Goal: Task Accomplishment & Management: Complete application form

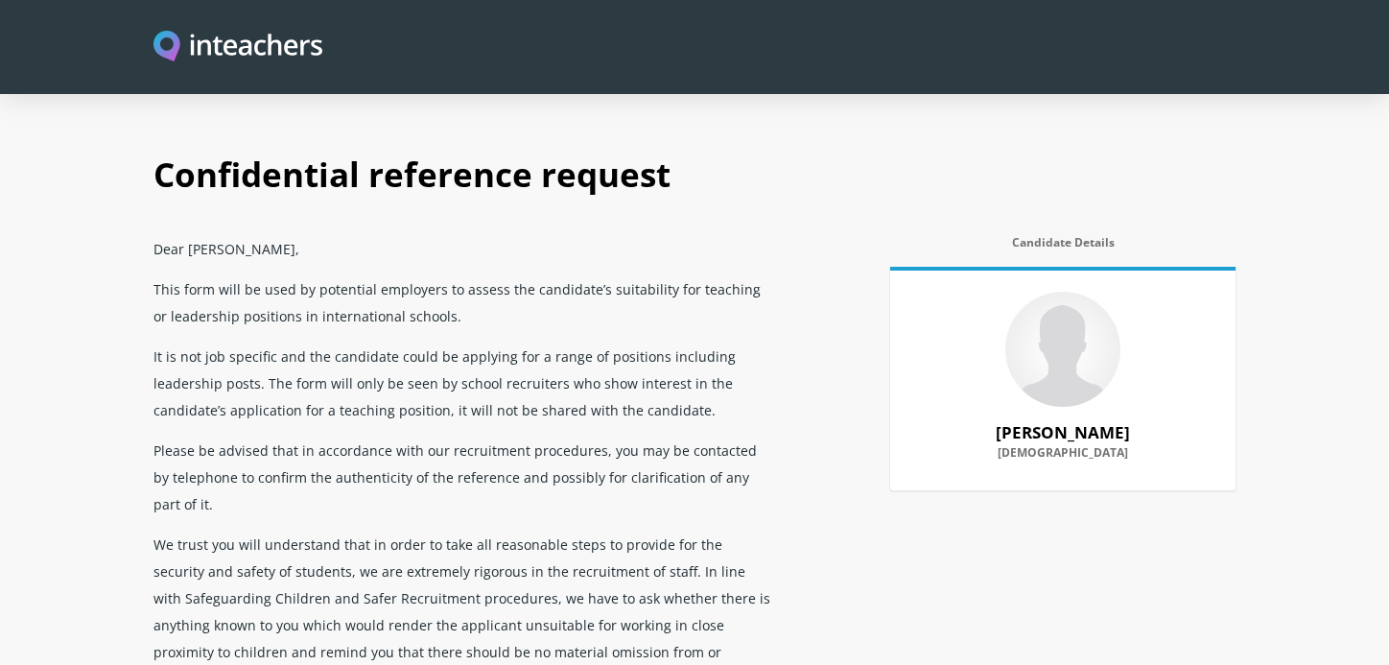
select select "2025"
select select "No"
select select "Yes"
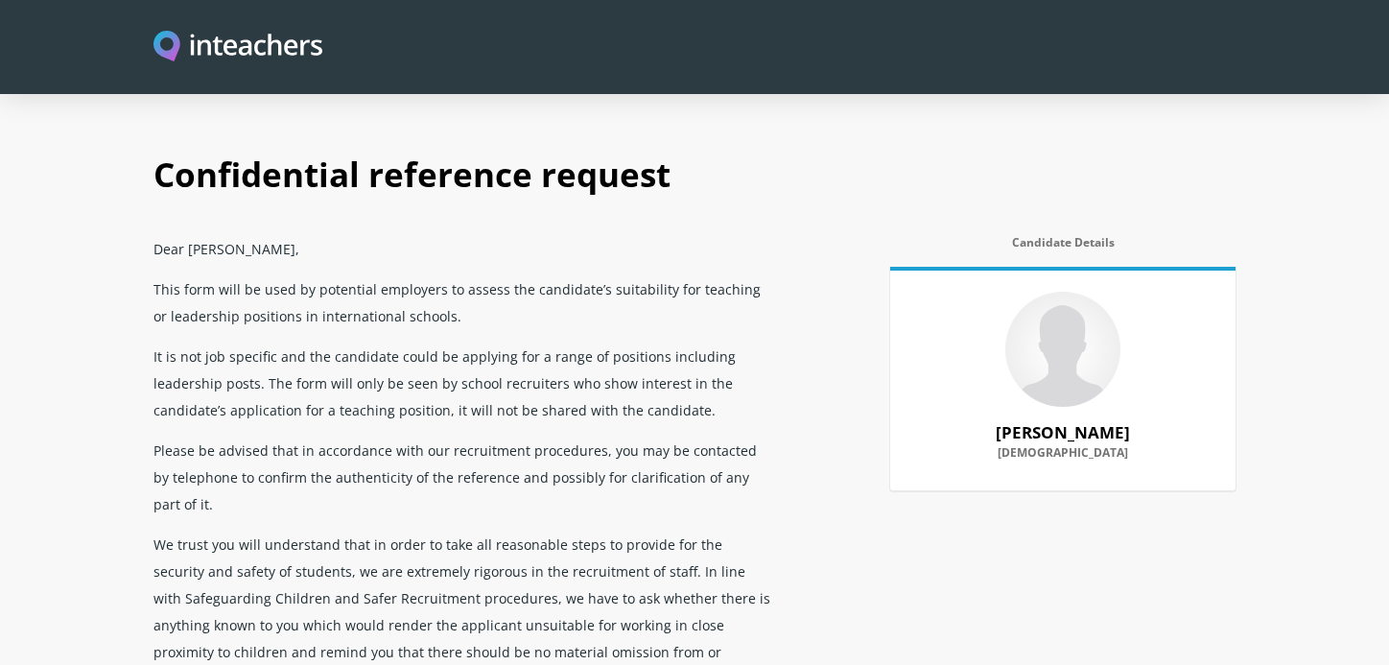
select select "Yes"
select select "No"
select select "Yes"
select select "No"
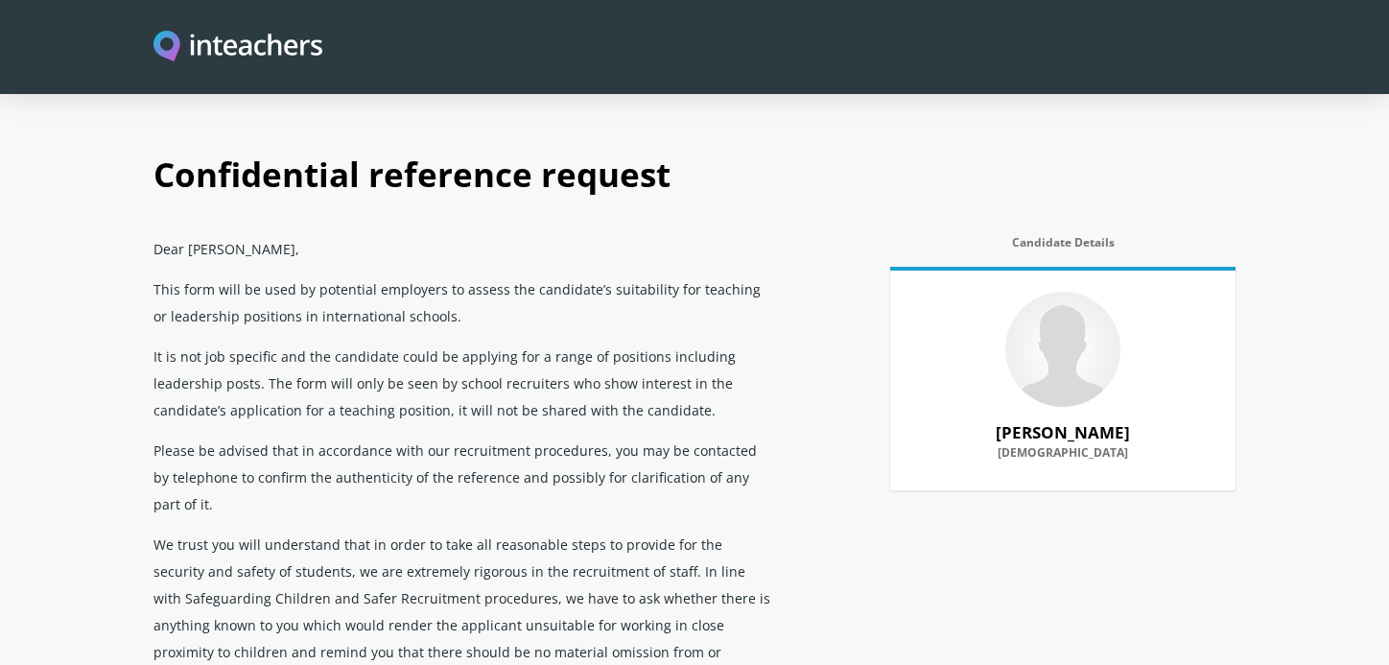
select select "No"
select select "Yes"
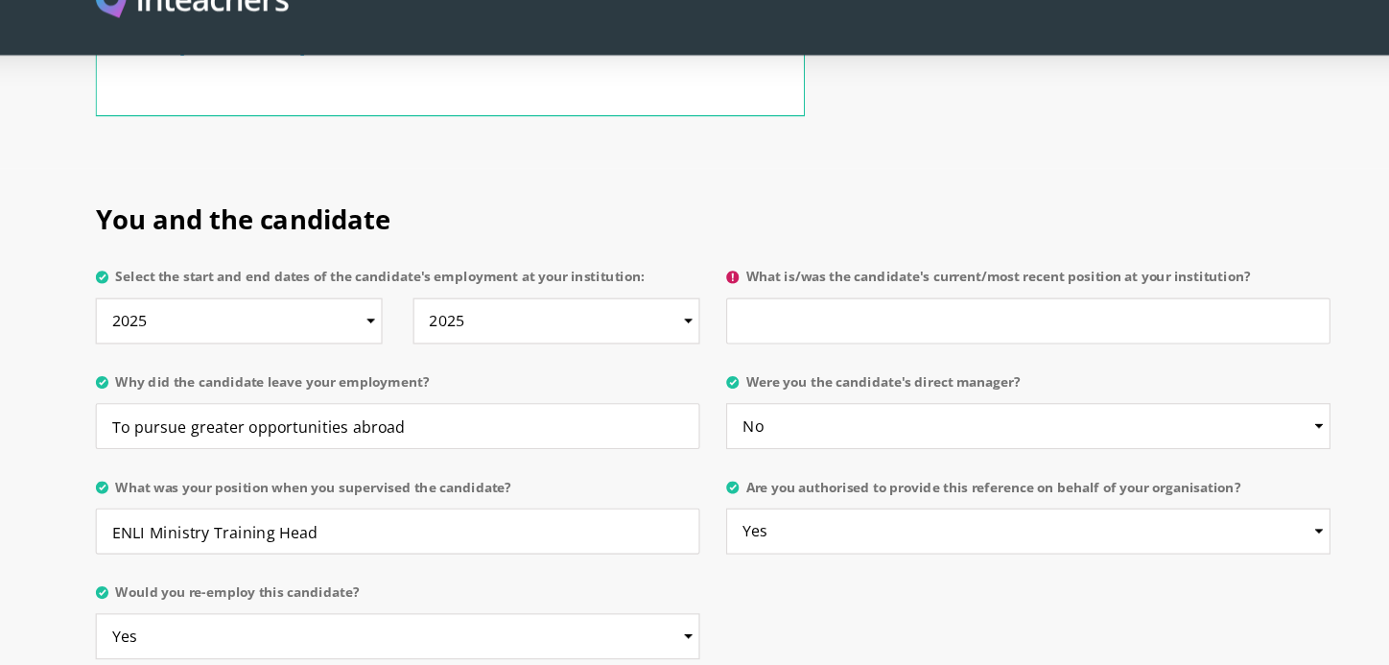
scroll to position [81, 0]
click at [741, 307] on input "What is/was the candidate's current/most recent position at your institution?" at bounding box center [970, 327] width 529 height 40
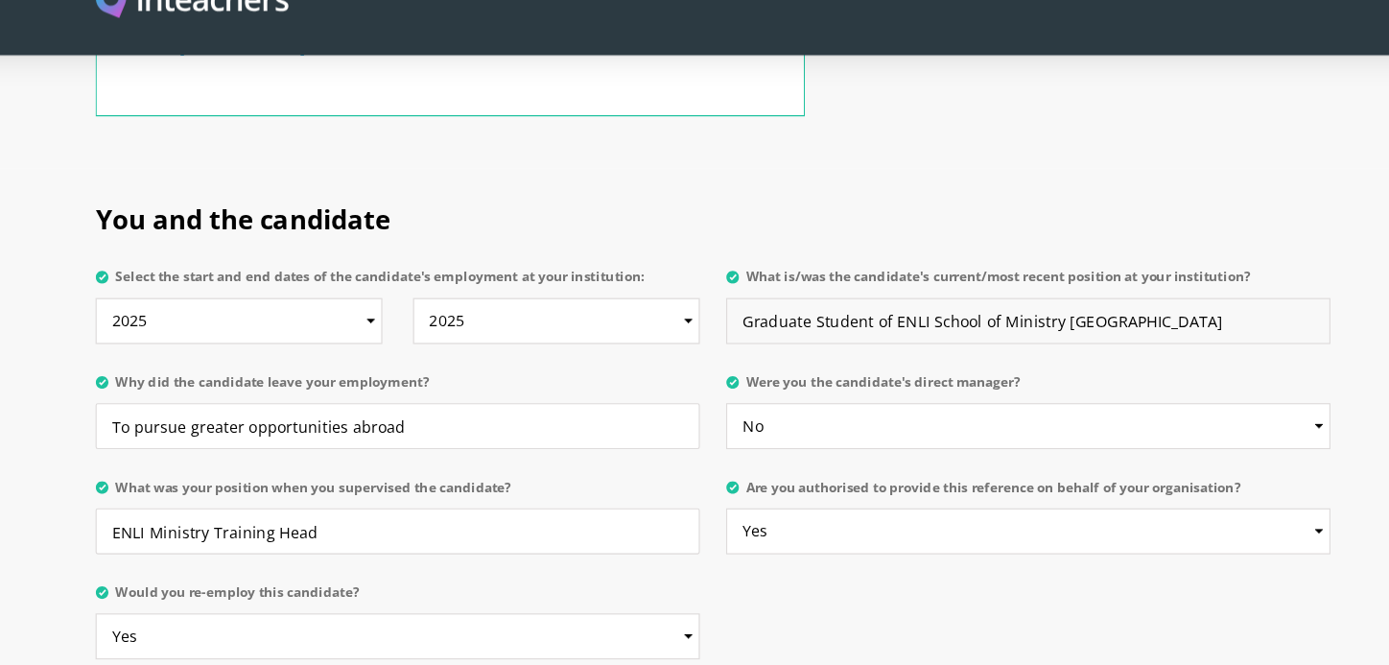
type input "Graduate Student of ENLI School of Ministry [GEOGRAPHIC_DATA]"
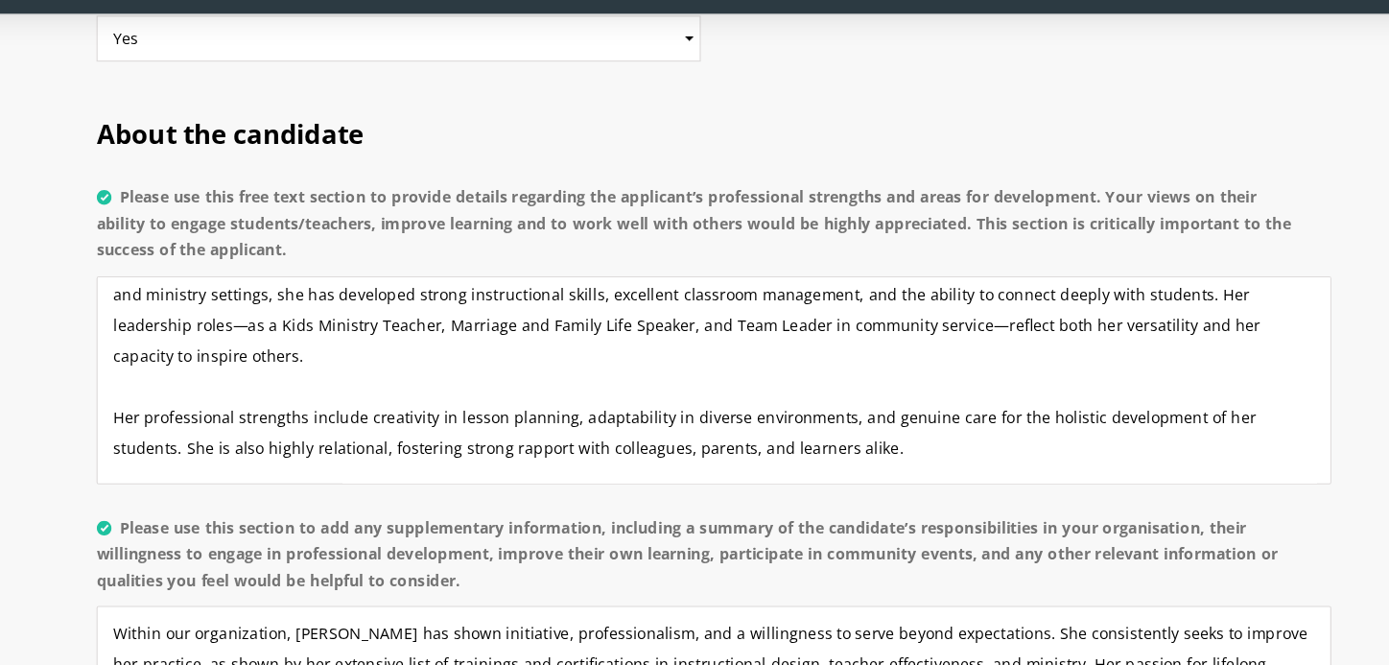
scroll to position [0, 0]
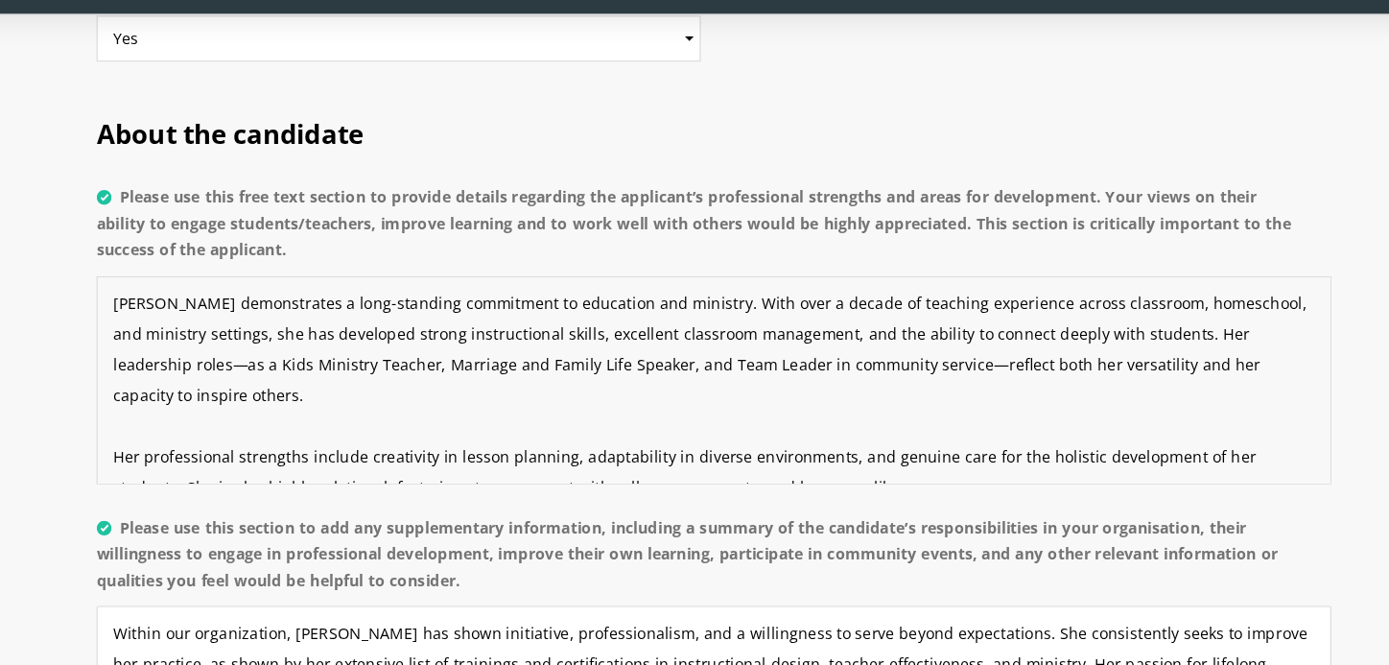
drag, startPoint x: 165, startPoint y: 348, endPoint x: 338, endPoint y: 343, distance: 172.7
click at [338, 343] on textarea "[PERSON_NAME] demonstrates a long-standing commitment to education and ministry…" at bounding box center [694, 415] width 1082 height 182
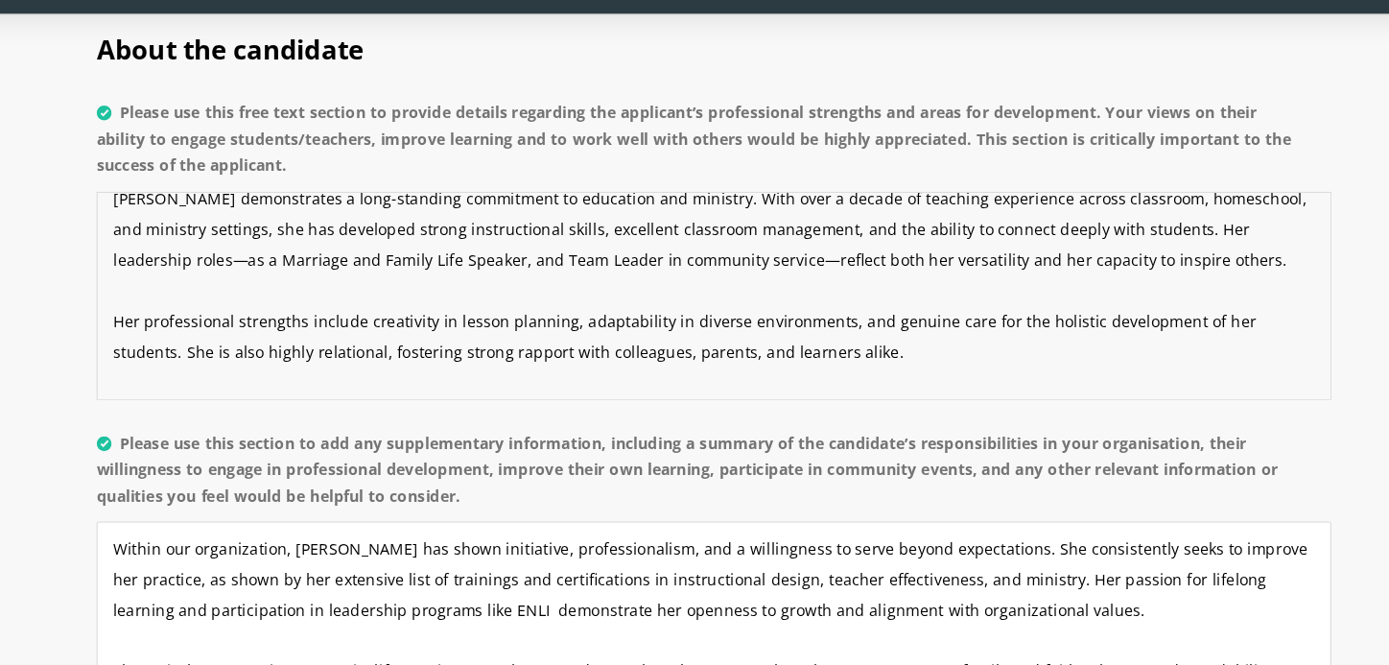
scroll to position [12, 0]
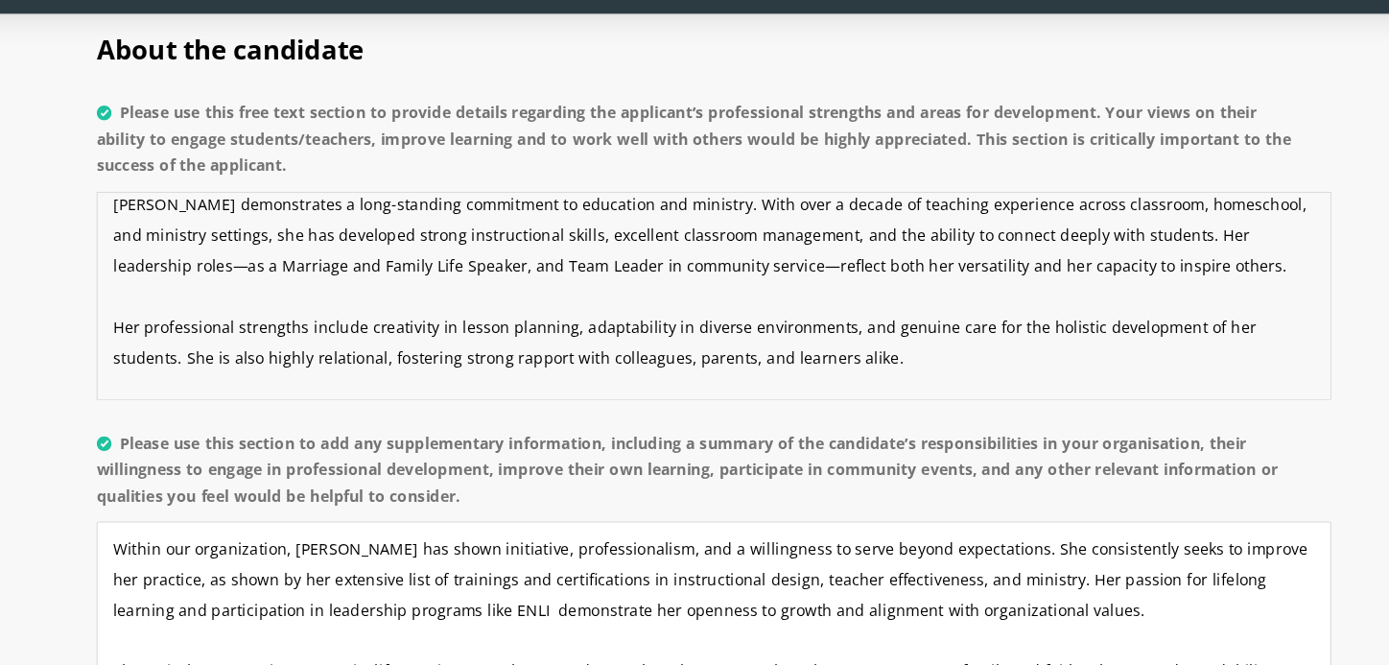
click at [795, 268] on textarea "[PERSON_NAME] demonstrates a long-standing commitment to education and ministry…" at bounding box center [694, 341] width 1082 height 182
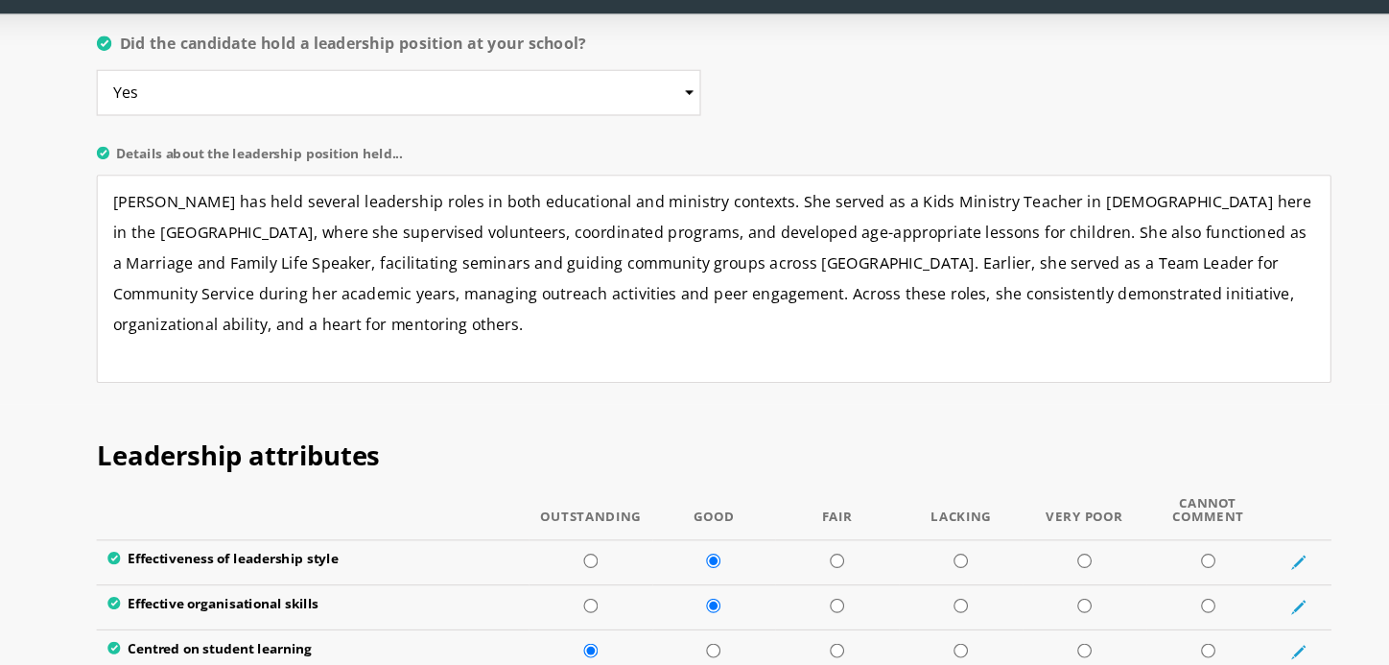
scroll to position [2211, 0]
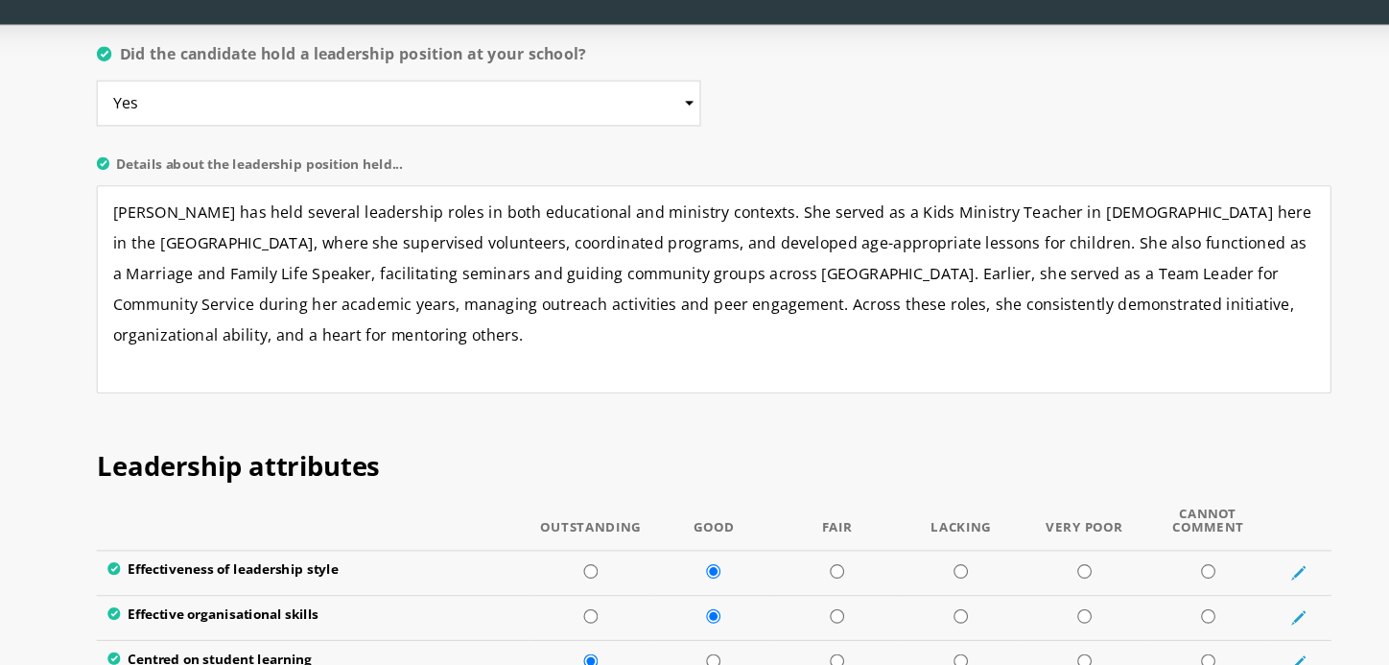
type textarea "[PERSON_NAME] demonstrates a long-standing commitment to education and ministry…"
click at [322, 338] on textarea "[PERSON_NAME] has held several leadership roles in both educational and ministr…" at bounding box center [694, 326] width 1082 height 182
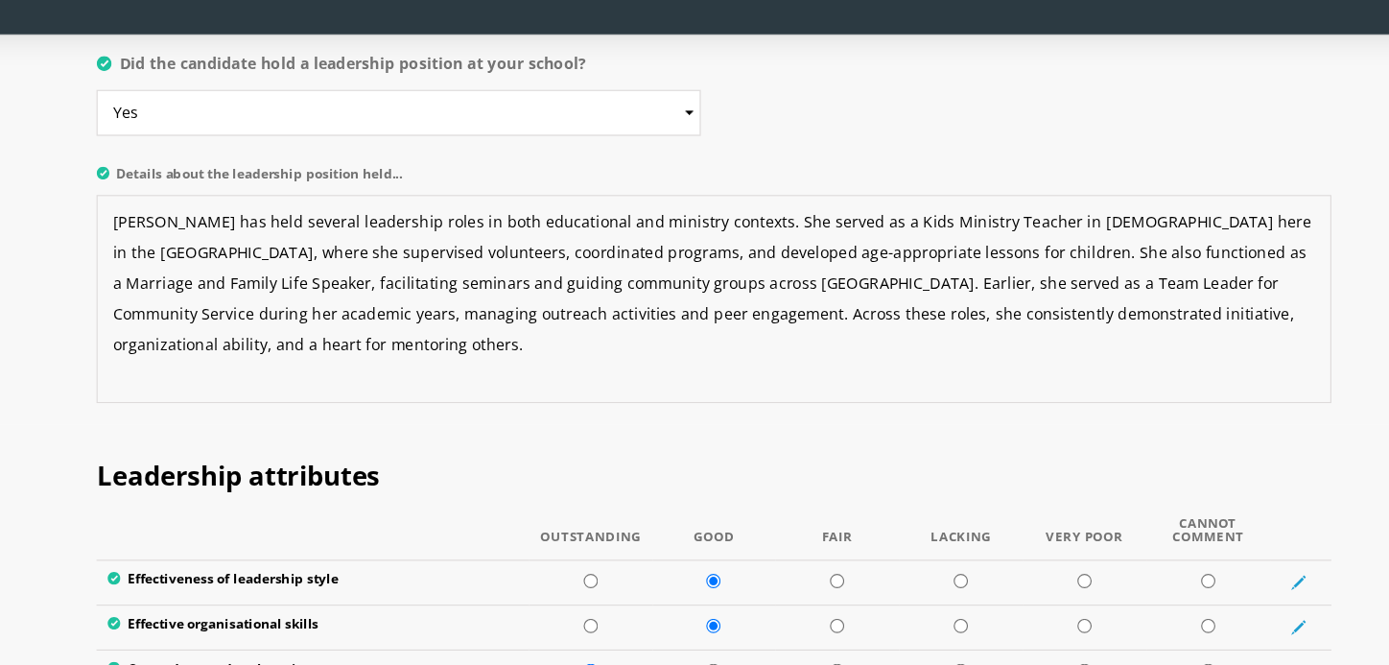
click at [771, 235] on textarea "[PERSON_NAME] has held several leadership roles in both educational and ministr…" at bounding box center [694, 326] width 1082 height 182
click at [233, 235] on textarea "[PERSON_NAME] has held several leadership roles in both educational and ministr…" at bounding box center [694, 326] width 1082 height 182
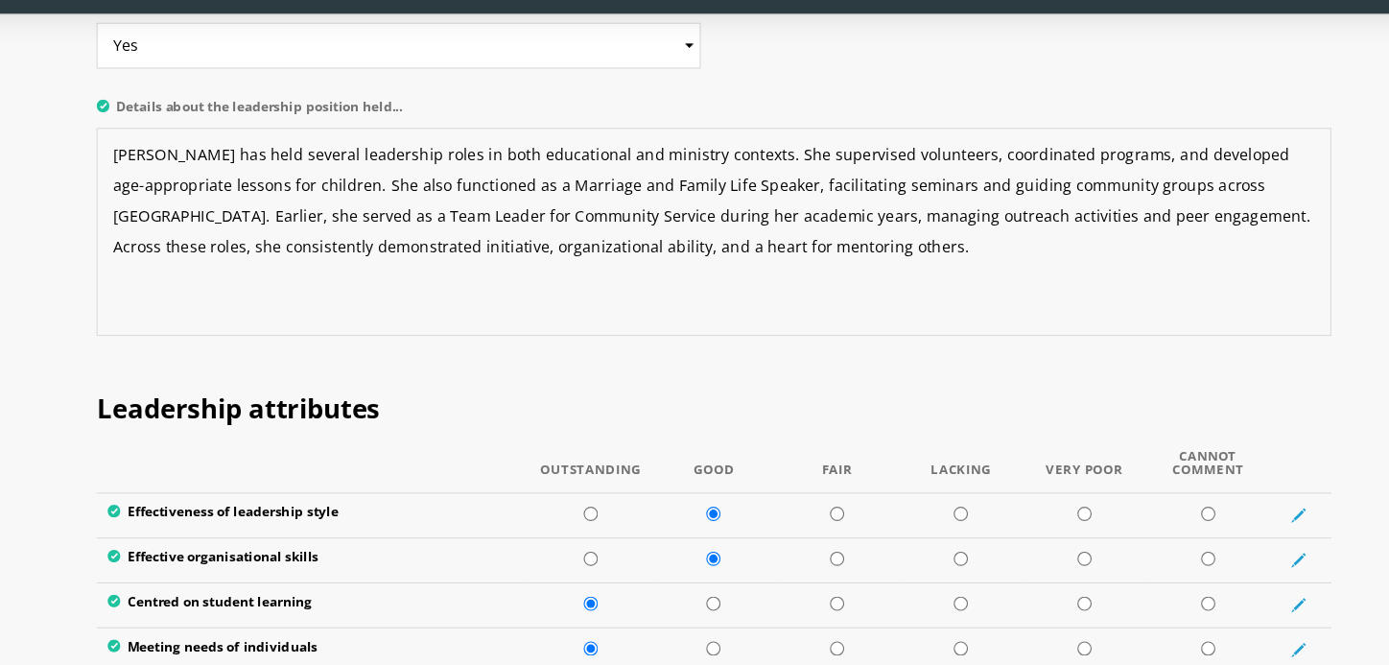
scroll to position [2267, 0]
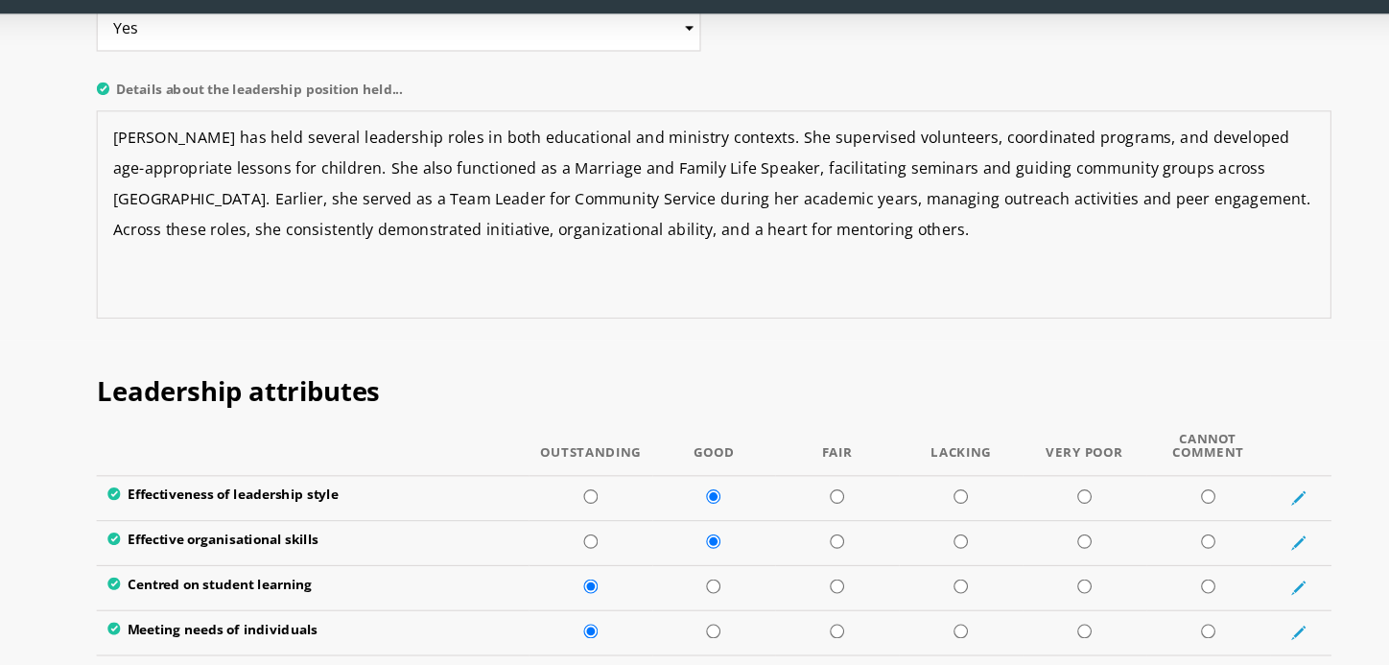
type textarea "[PERSON_NAME] has held several leadership roles in both educational and ministr…"
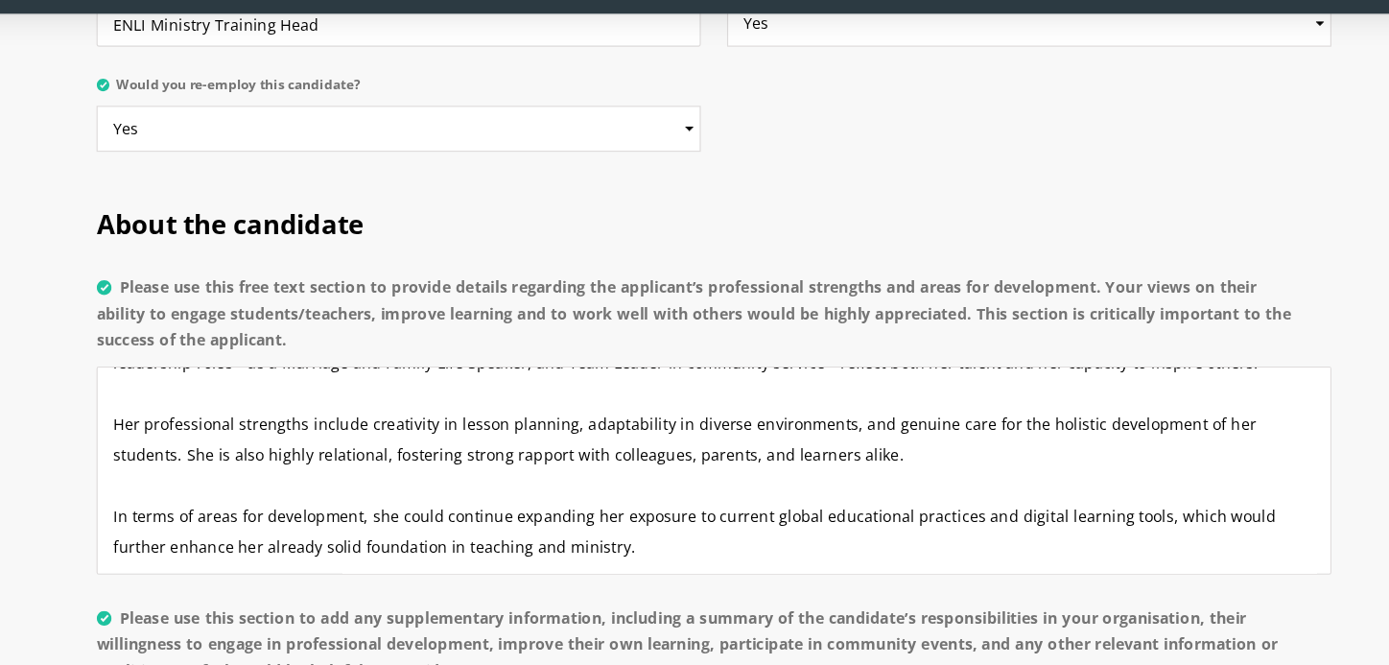
scroll to position [0, 0]
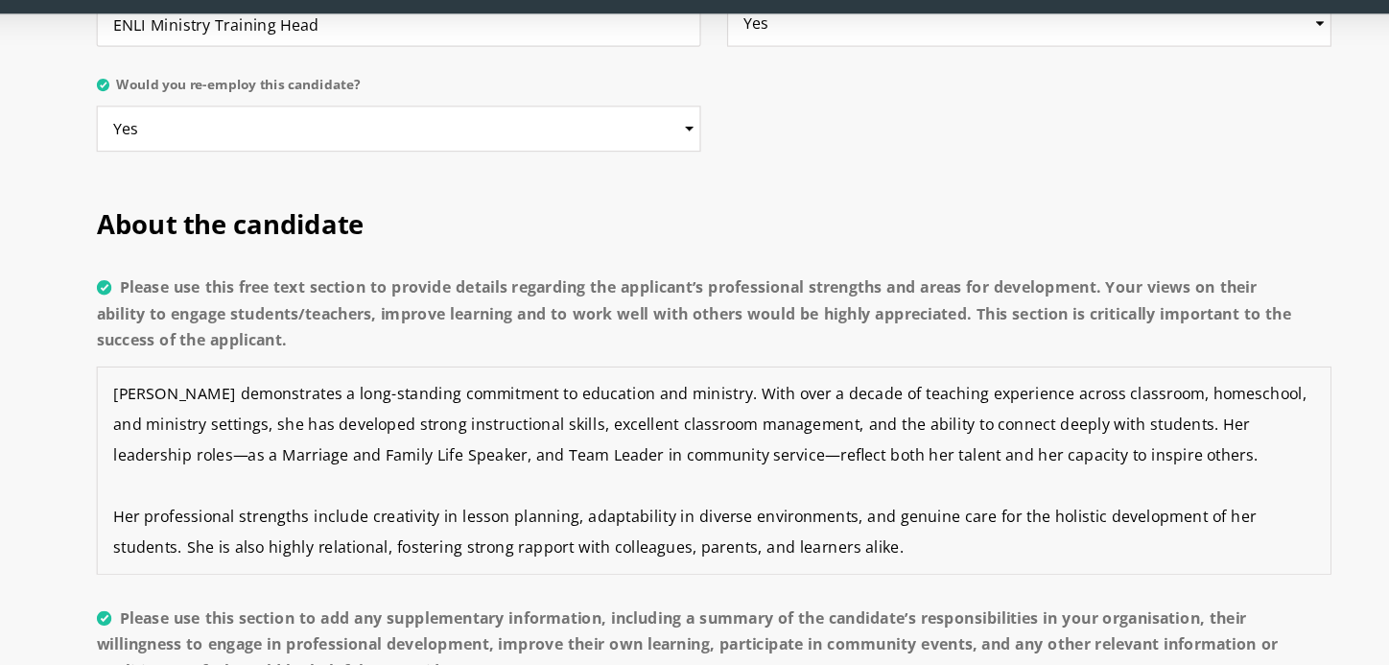
click at [657, 403] on textarea "[PERSON_NAME] demonstrates a long-standing commitment to education and ministry…" at bounding box center [694, 494] width 1082 height 182
click at [1093, 403] on textarea "[PERSON_NAME] demonstrates a long-standing commitment to education and teaching…" at bounding box center [694, 494] width 1082 height 182
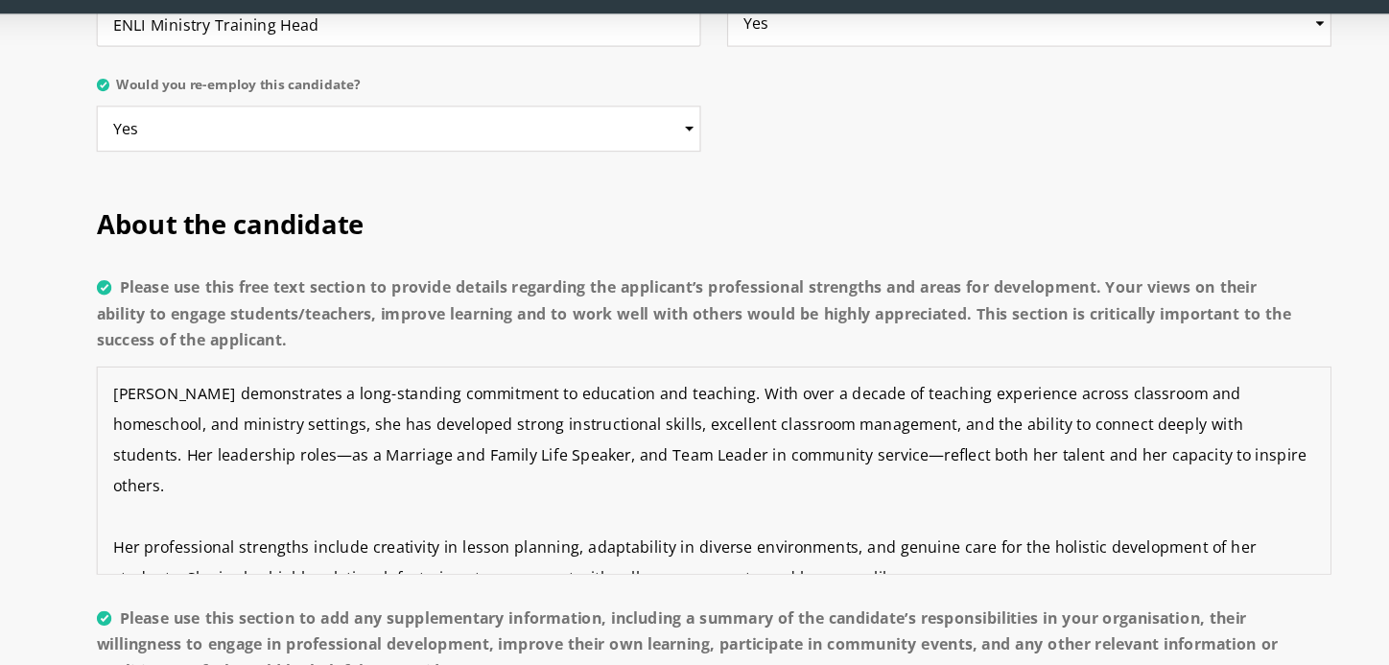
click at [220, 403] on textarea "[PERSON_NAME] demonstrates a long-standing commitment to education and teaching…" at bounding box center [694, 494] width 1082 height 182
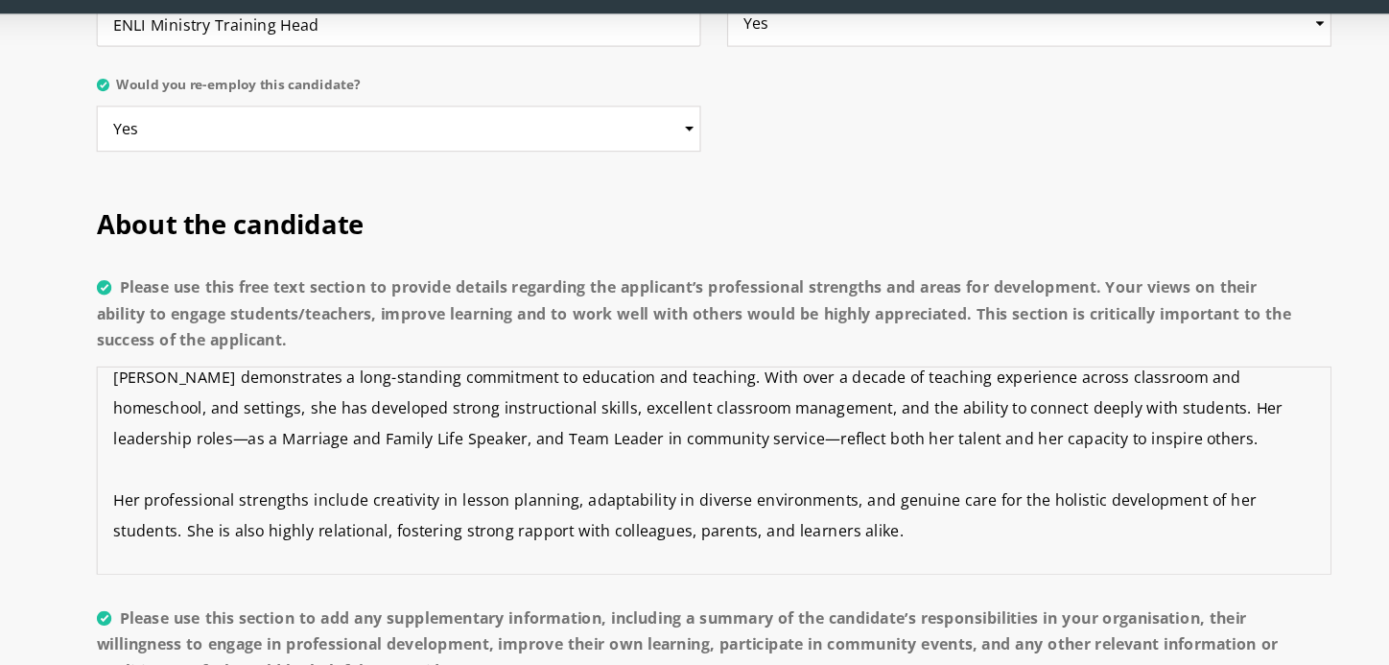
type textarea "[PERSON_NAME] demonstrates a long-standing commitment to education and teaching…"
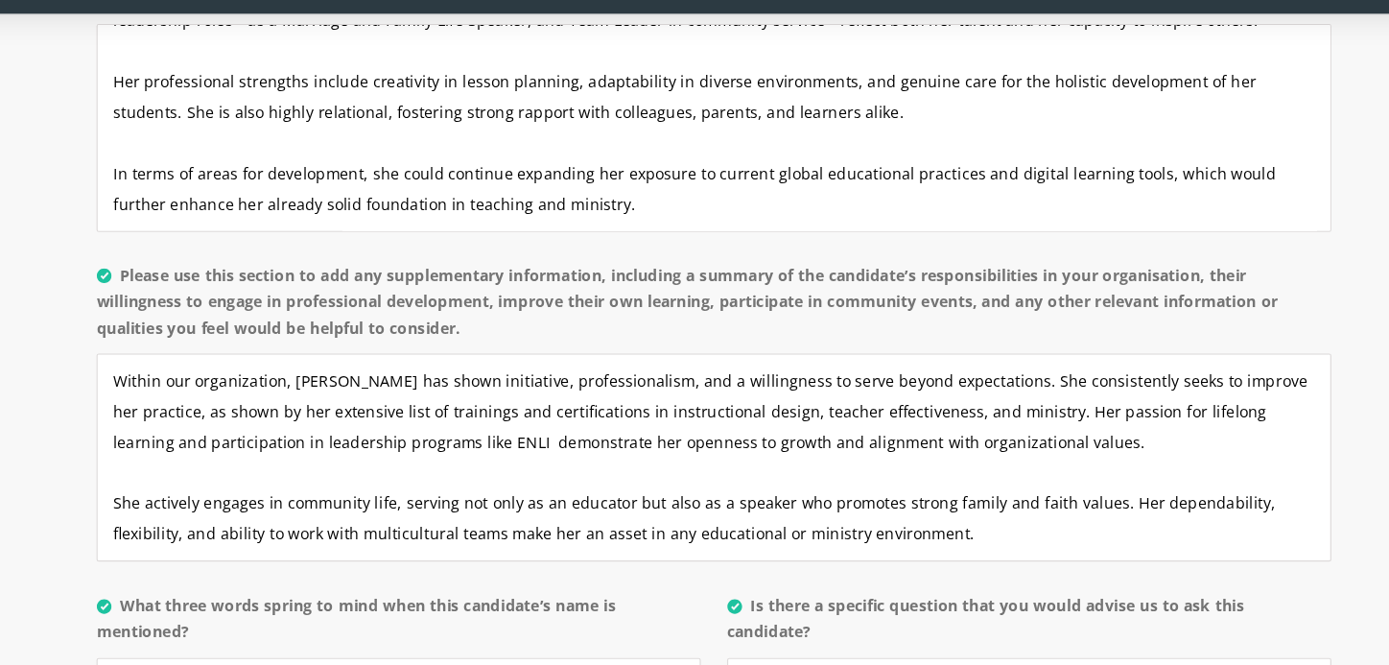
scroll to position [1595, 0]
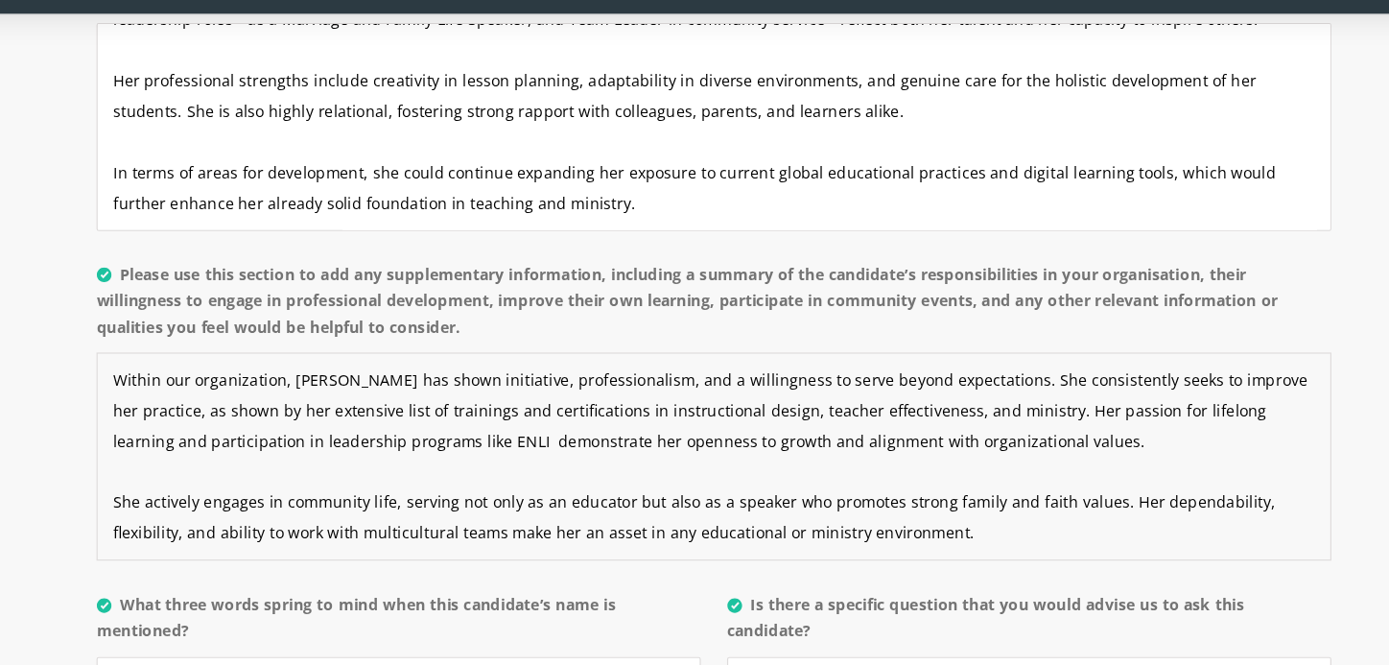
click at [662, 390] on textarea "Within our organization, [PERSON_NAME] has shown initiative, professionalism, a…" at bounding box center [694, 481] width 1082 height 182
click at [842, 390] on textarea "Within our organization, [PERSON_NAME] has shown initiative, professionalism, a…" at bounding box center [694, 481] width 1082 height 182
click at [885, 390] on textarea "Within our organization, [PERSON_NAME] has shown initiative, professionalism, a…" at bounding box center [694, 481] width 1082 height 182
click at [718, 490] on textarea "Within our organization, [PERSON_NAME] has shown initiative, professionalism, a…" at bounding box center [694, 481] width 1082 height 182
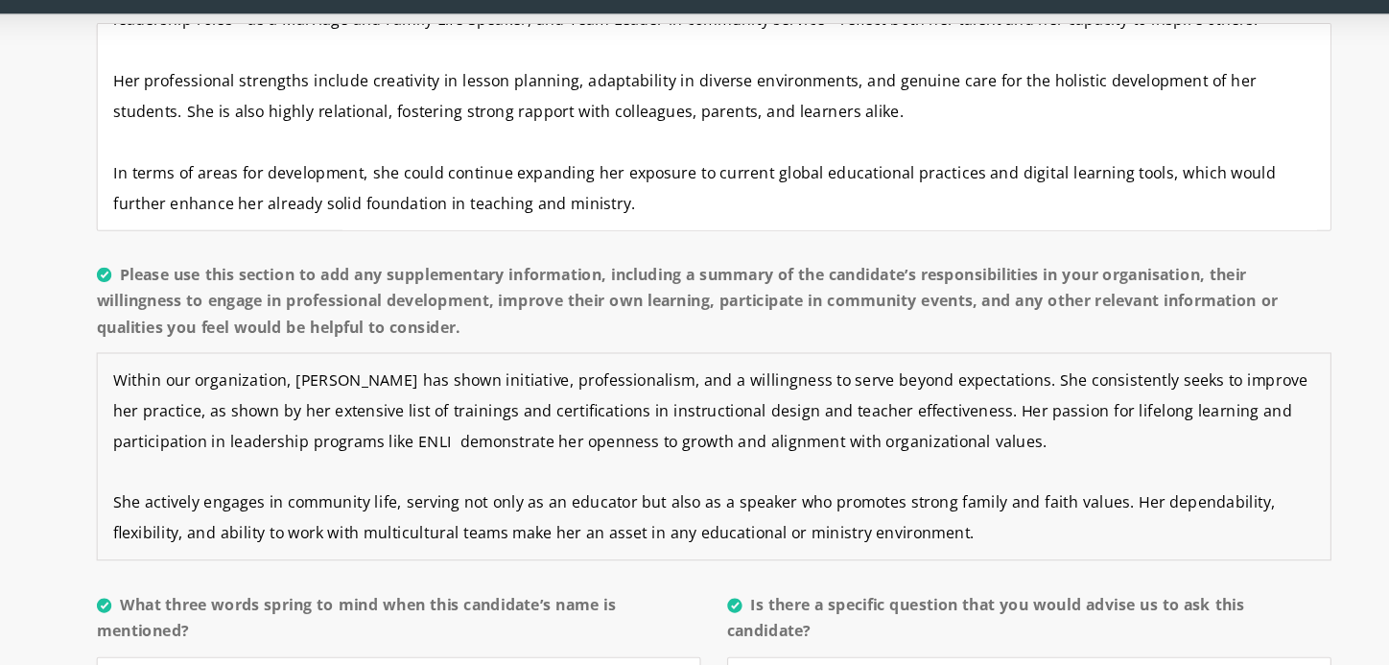
click at [680, 488] on textarea "Within our organization, [PERSON_NAME] has shown initiative, professionalism, a…" at bounding box center [694, 481] width 1082 height 182
click at [738, 494] on textarea "Within our organization, [PERSON_NAME] has shown initiative, professionalism, a…" at bounding box center [694, 481] width 1082 height 182
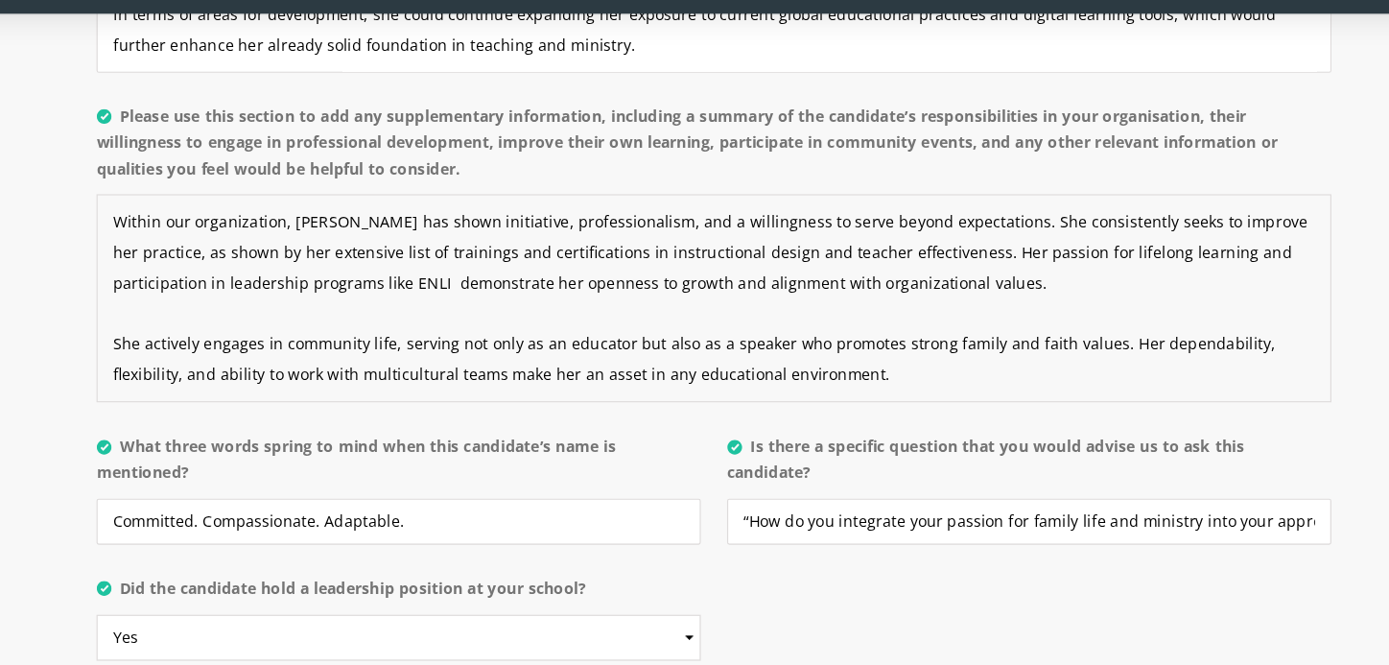
scroll to position [1735, 0]
type textarea "Within our organization, [PERSON_NAME] has shown initiative, professionalism, a…"
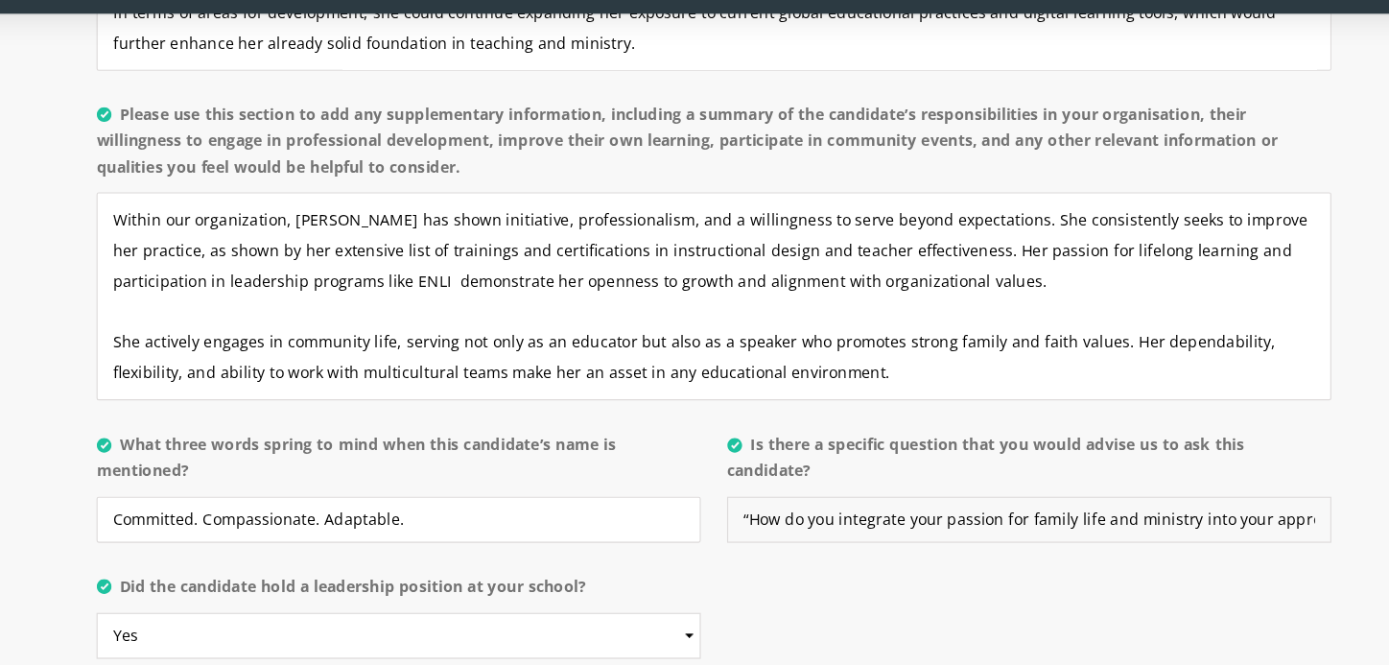
click at [1065, 517] on input "“How do you integrate your passion for family life and ministry into your appro…" at bounding box center [970, 537] width 529 height 40
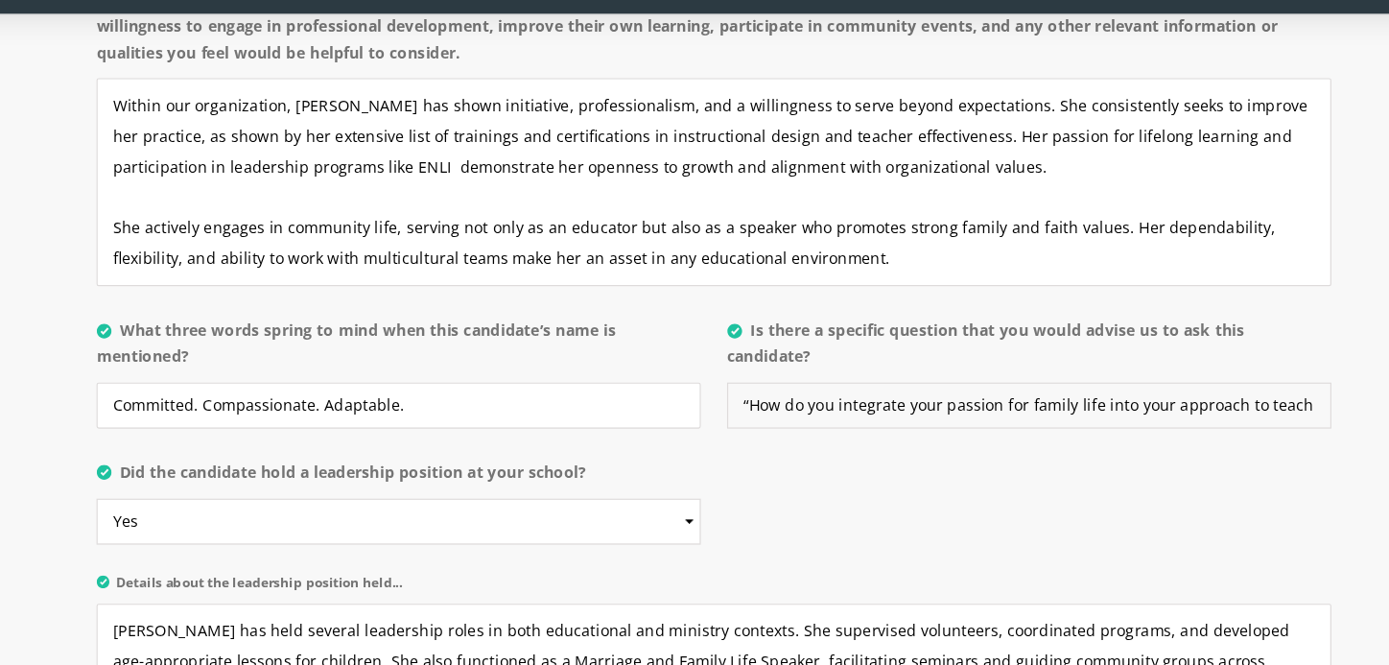
scroll to position [1914, 0]
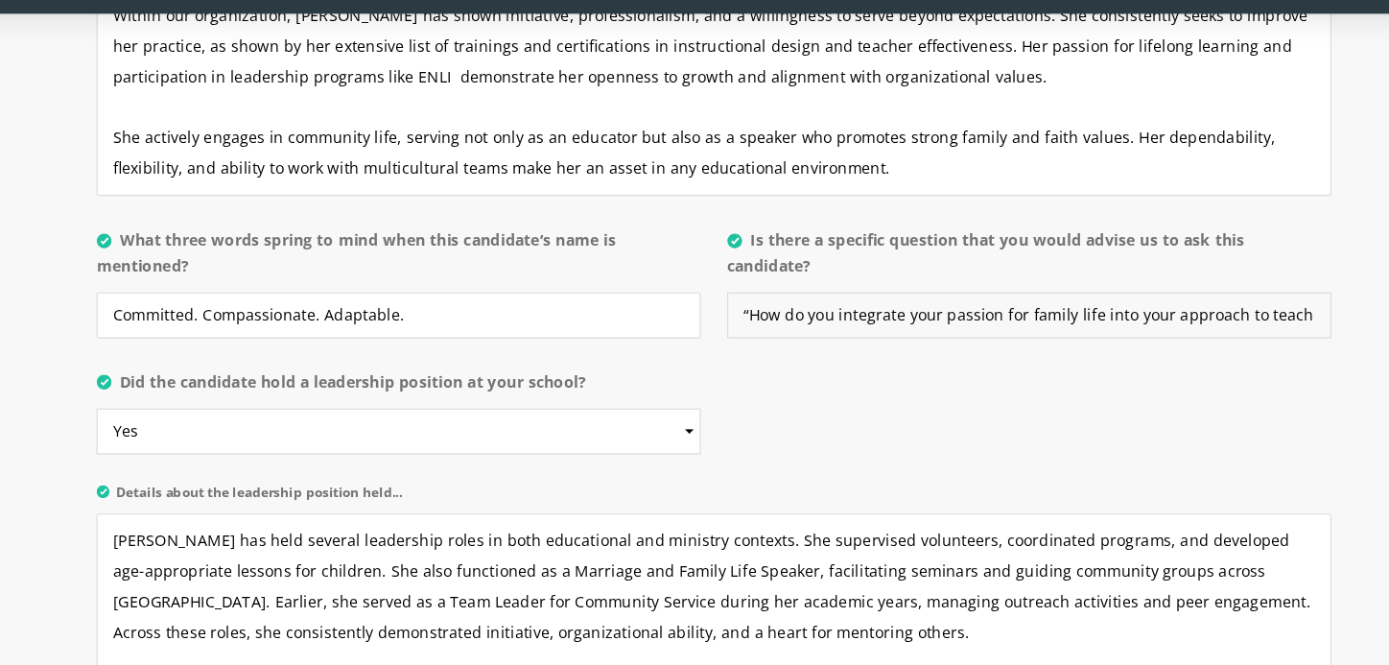
type input "“How do you integrate your passion for family life into your approach to teachi…"
click at [614, 531] on textarea "[PERSON_NAME] has held several leadership roles in both educational and ministr…" at bounding box center [694, 622] width 1082 height 182
click at [661, 531] on textarea "[PERSON_NAME] has held several leadership roles in both educational and ministr…" at bounding box center [694, 622] width 1082 height 182
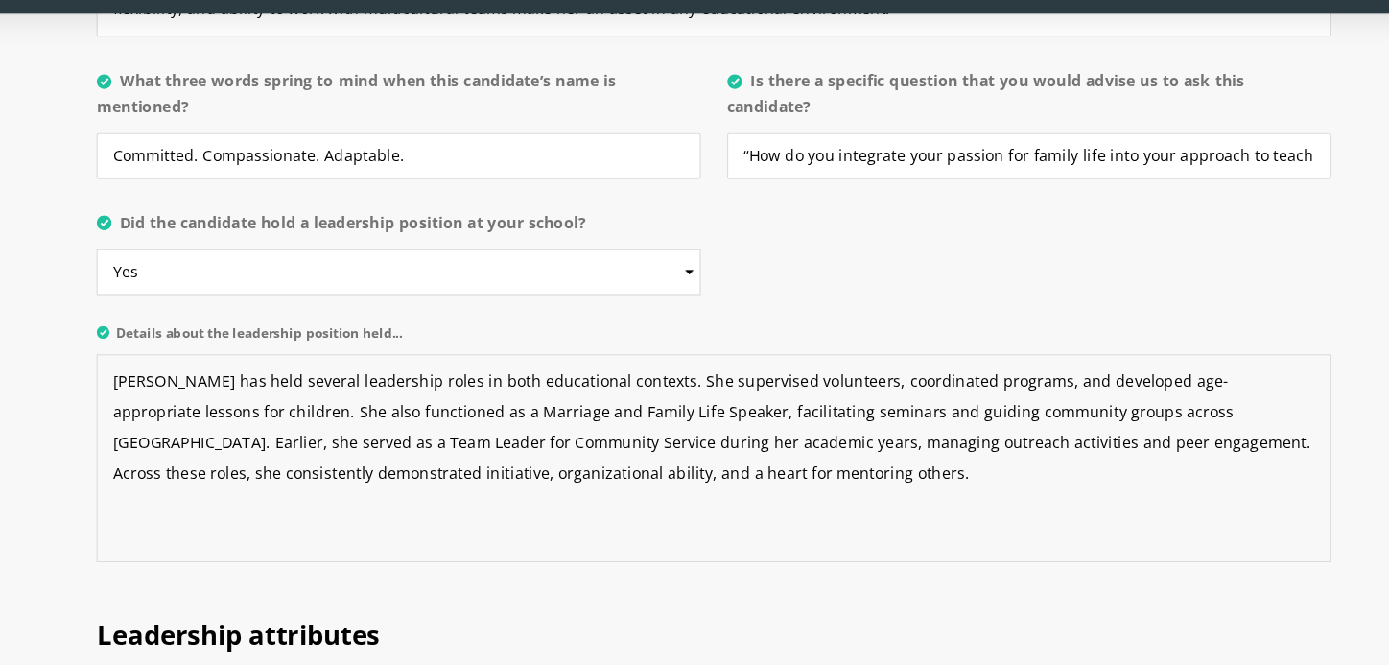
scroll to position [2056, 0]
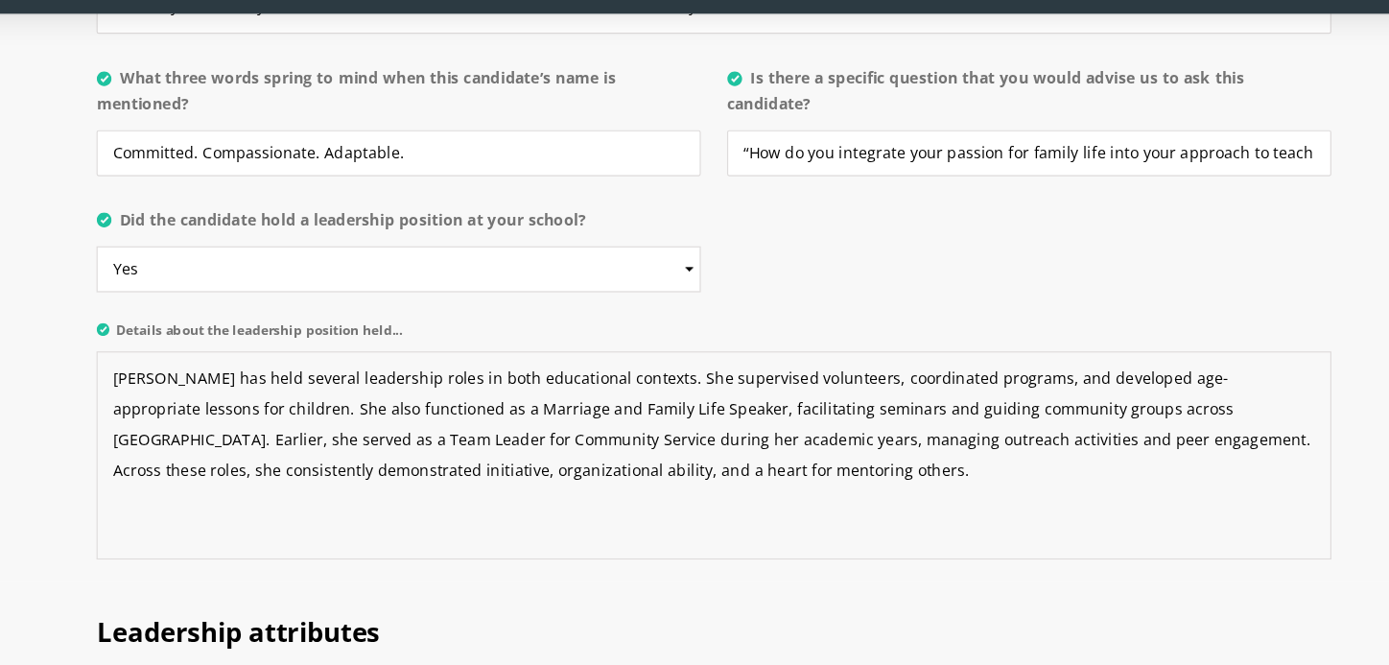
type textarea "[PERSON_NAME] has held several leadership roles in both educational contexts. S…"
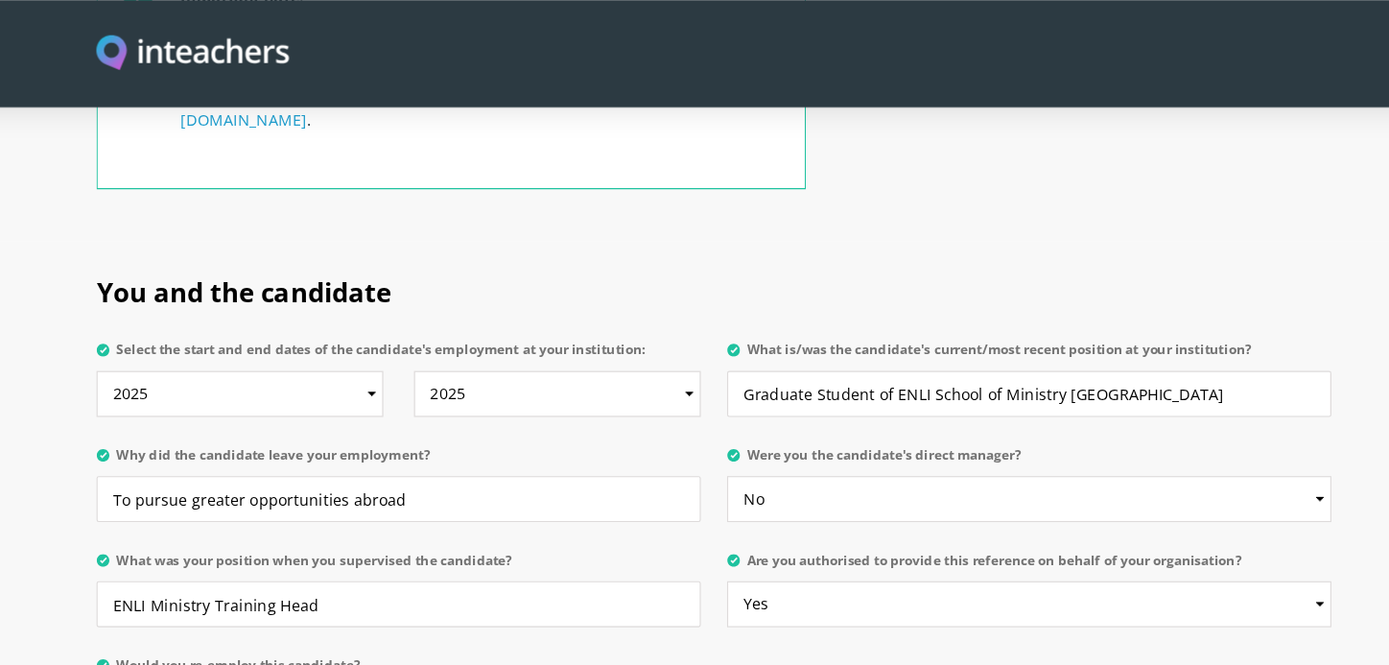
scroll to position [1428, 0]
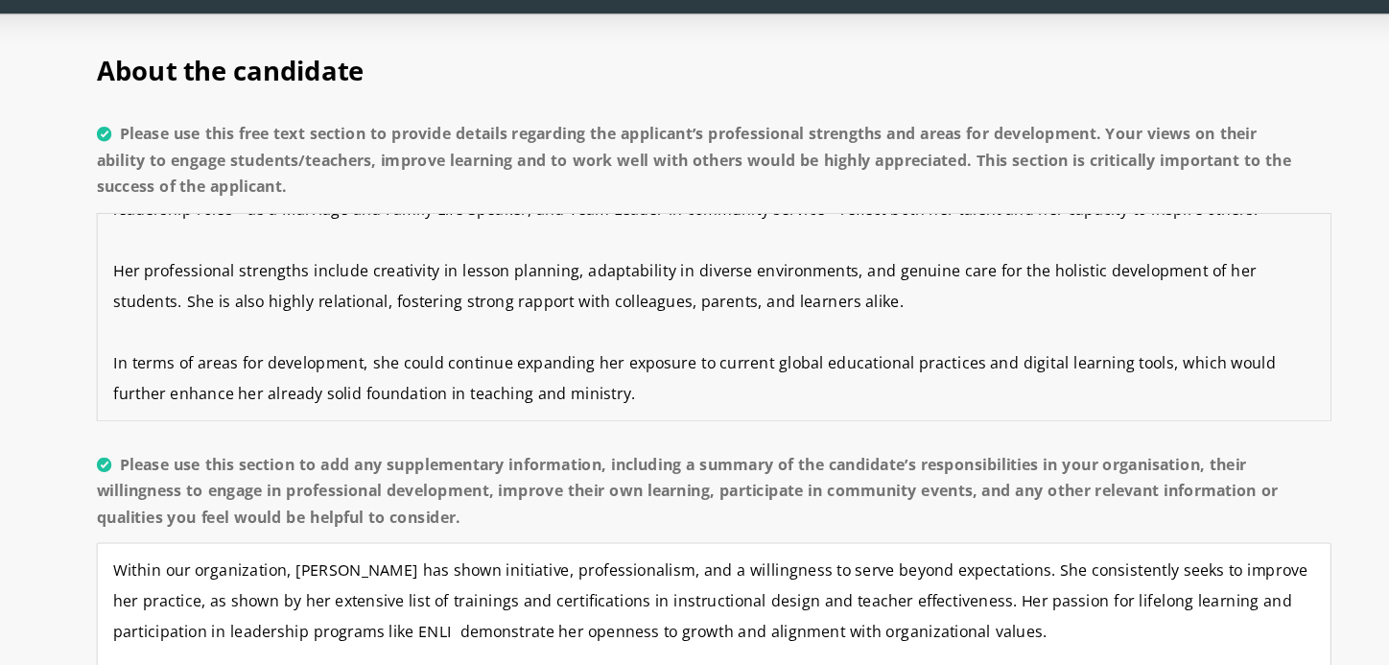
click at [518, 368] on textarea "[PERSON_NAME] demonstrates a long-standing commitment to education and teaching…" at bounding box center [694, 360] width 1082 height 182
type textarea "[PERSON_NAME] demonstrates a long-standing commitment to education and teaching…"
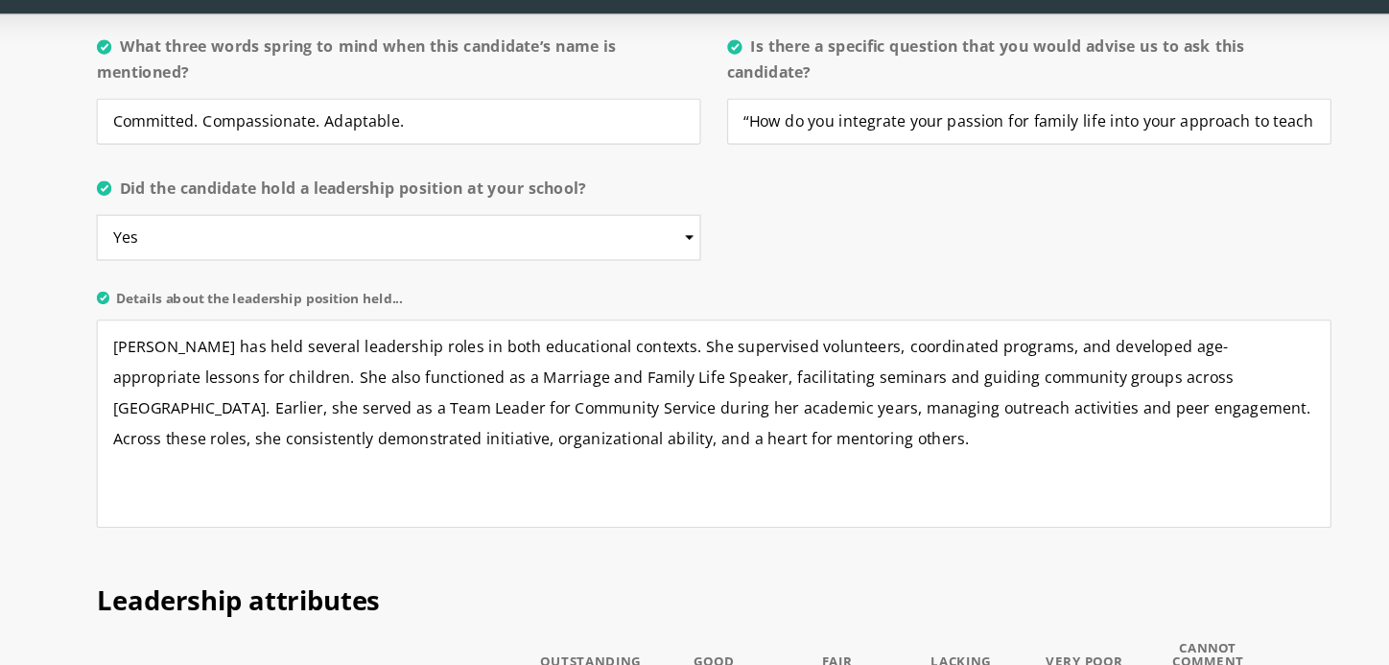
scroll to position [2094, 0]
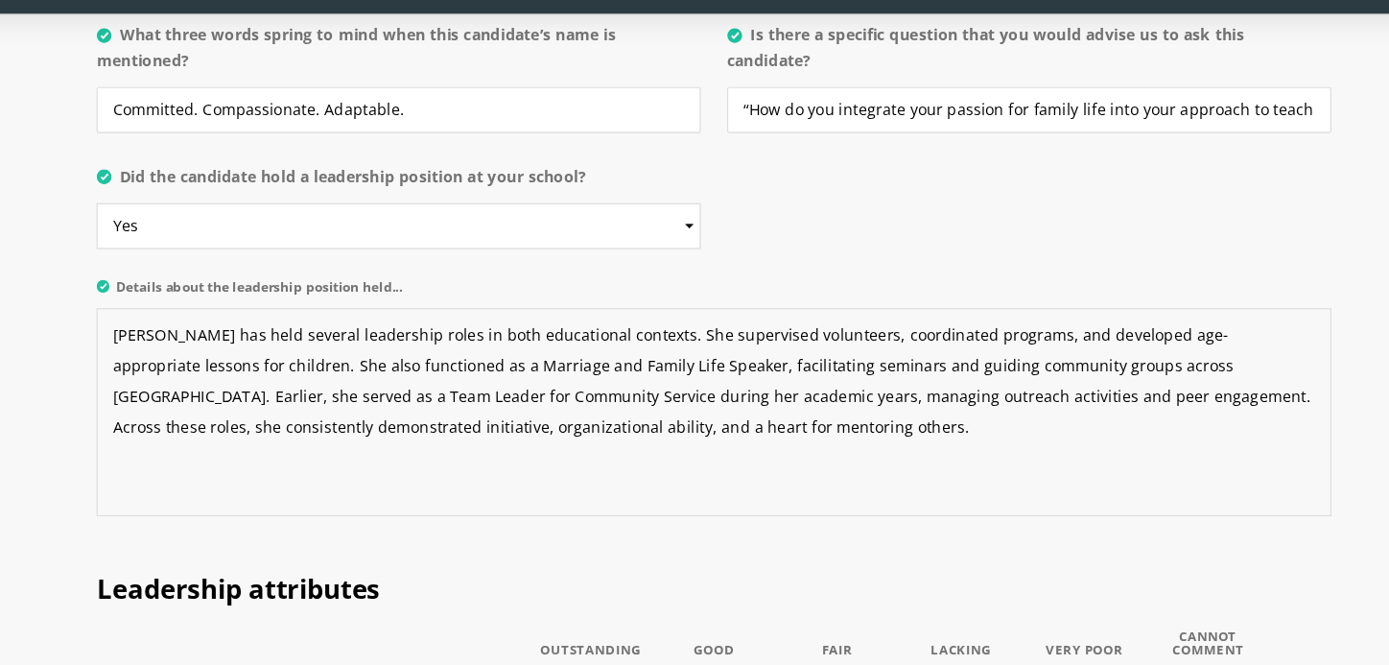
click at [482, 435] on textarea "[PERSON_NAME] has held several leadership roles in both educational contexts. S…" at bounding box center [694, 443] width 1082 height 182
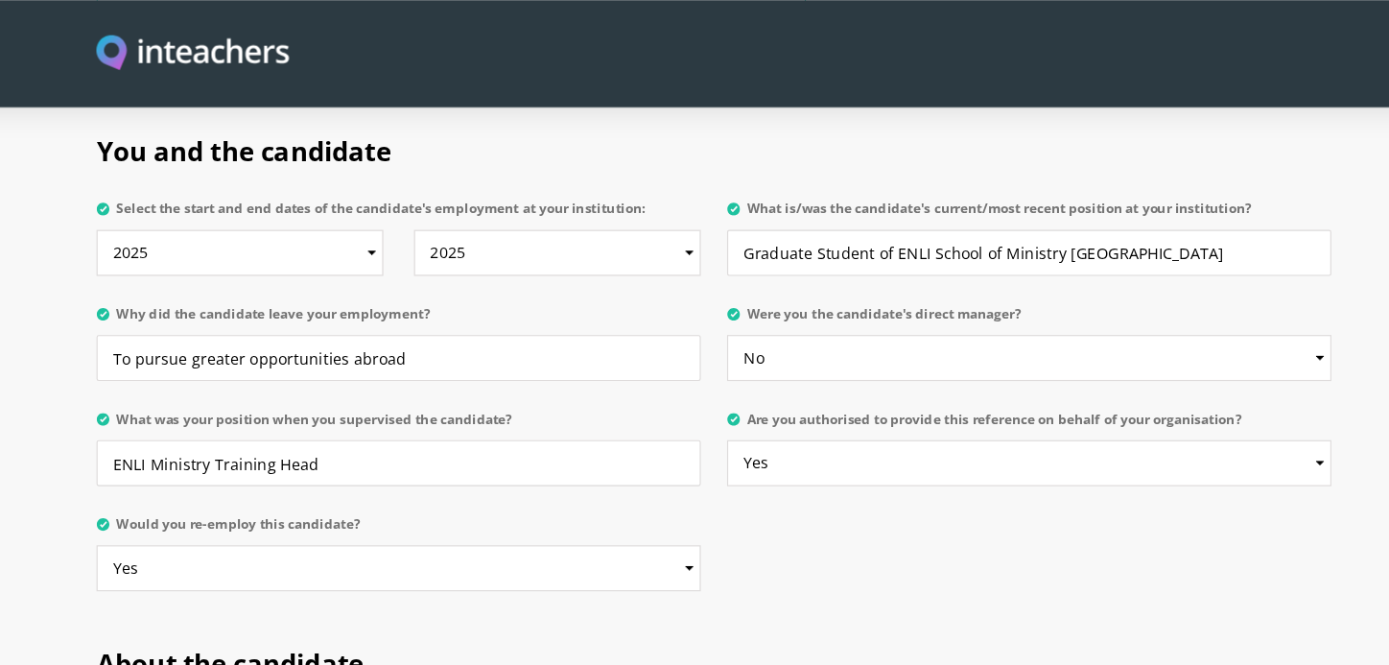
scroll to position [841, 0]
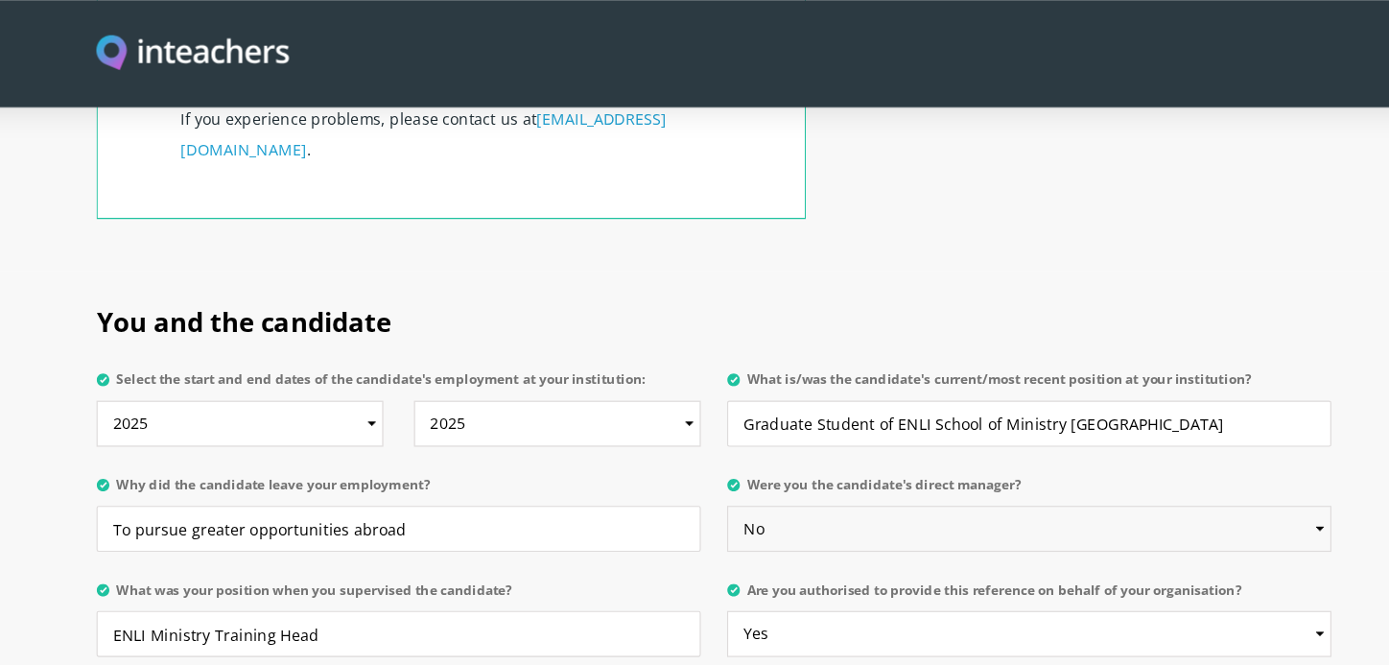
click at [769, 443] on select "Please select... Yes No" at bounding box center [970, 463] width 529 height 40
select select "Yes"
click at [706, 443] on select "Please select... Yes No" at bounding box center [970, 463] width 529 height 40
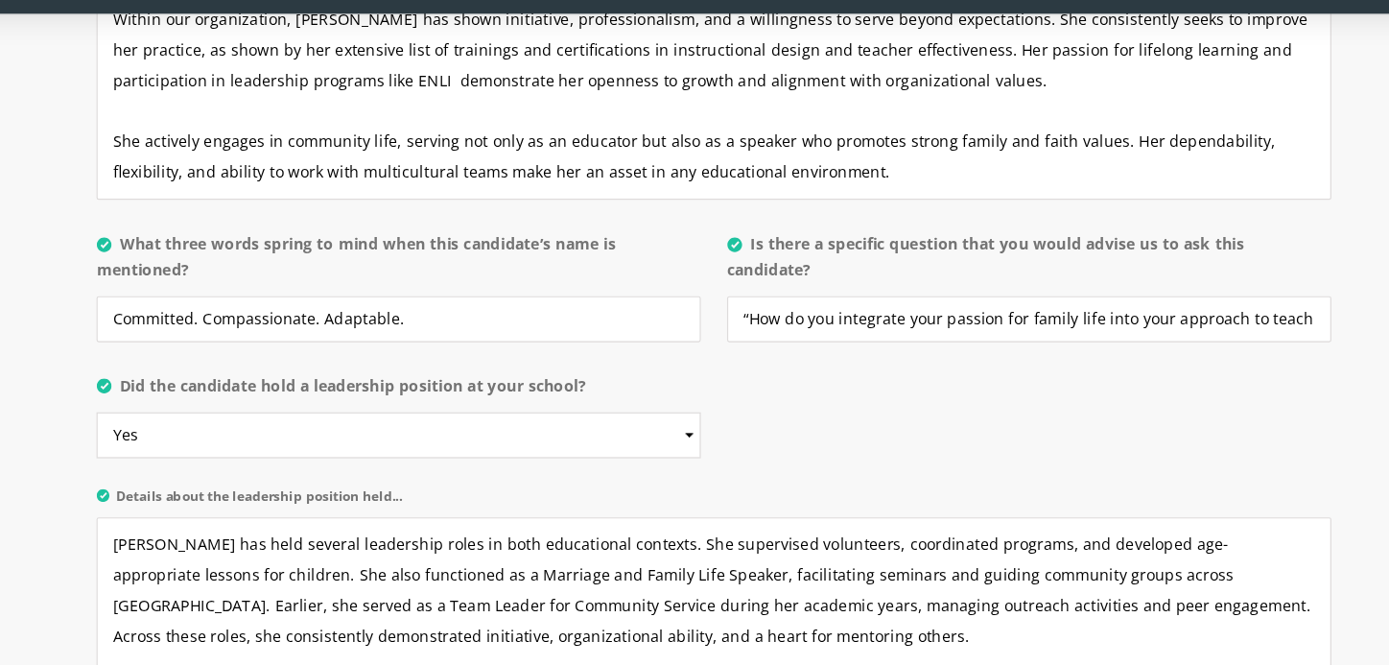
scroll to position [1920, 0]
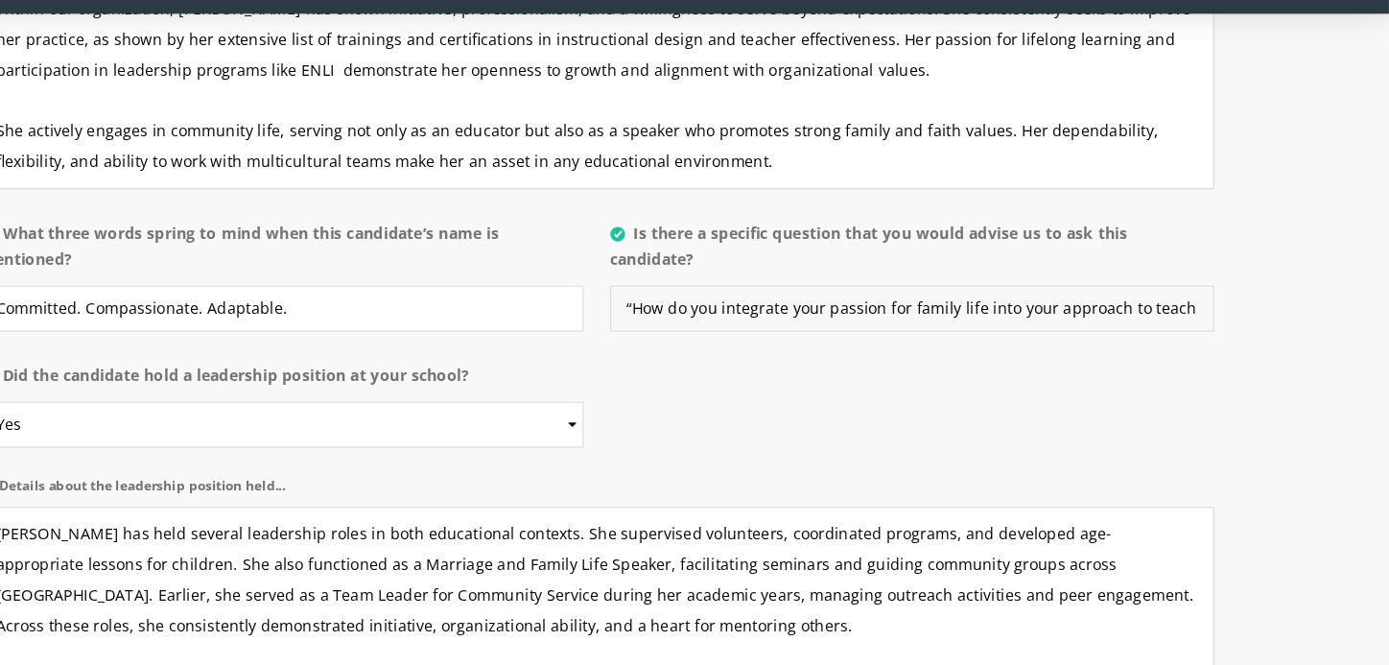
click at [989, 332] on input "“How do you integrate your passion for family life into your approach to teachi…" at bounding box center [970, 352] width 529 height 40
drag, startPoint x: 1011, startPoint y: 303, endPoint x: 1227, endPoint y: 321, distance: 216.5
click at [1234, 323] on p "Is there a specific question that you would advise us to ask this candidate? “H…" at bounding box center [964, 329] width 541 height 125
click at [1198, 332] on input "“How do you integrate your passion for family life into your approach to teachi…" at bounding box center [970, 352] width 529 height 40
drag, startPoint x: 1187, startPoint y: 302, endPoint x: 1205, endPoint y: 293, distance: 19.3
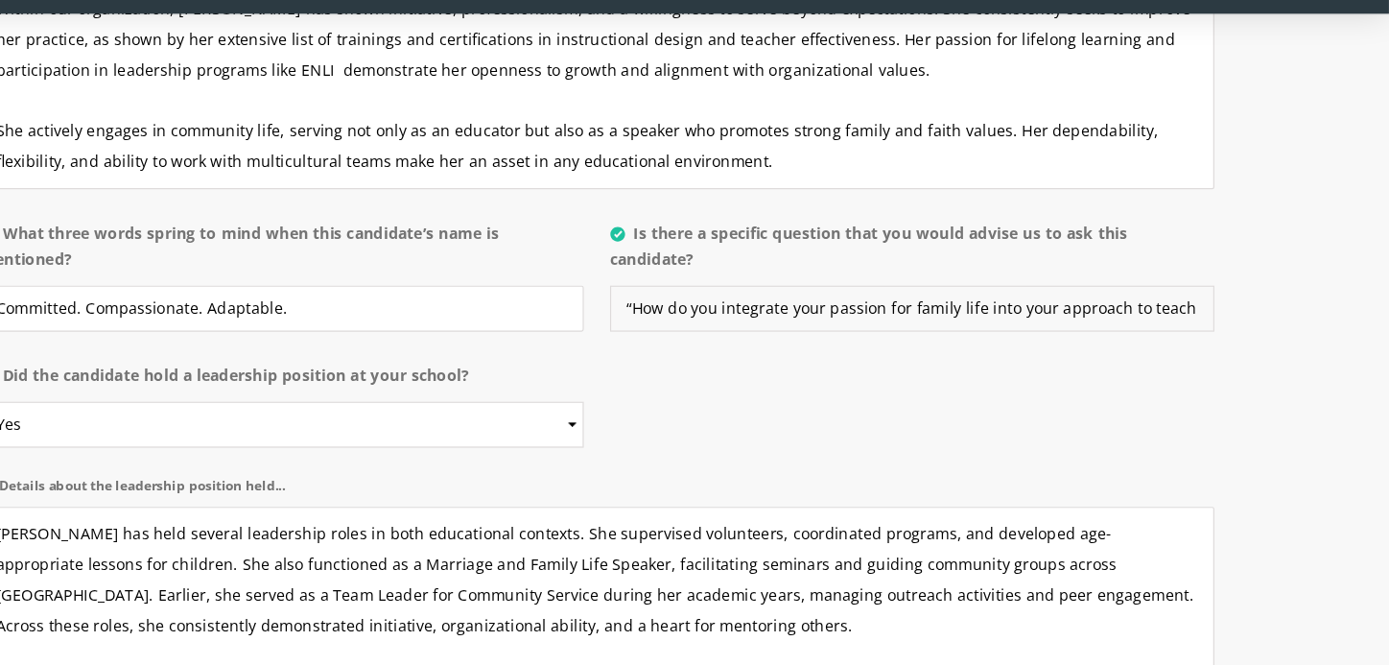
click at [1281, 302] on section "About the candidate Please use this free text section to provide details regard…" at bounding box center [694, 167] width 1389 height 1119
drag, startPoint x: 1205, startPoint y: 293, endPoint x: 1096, endPoint y: 293, distance: 108.4
click at [1095, 332] on input "“How do you integrate your passion for family life into your approach to teachi…" at bounding box center [970, 352] width 529 height 40
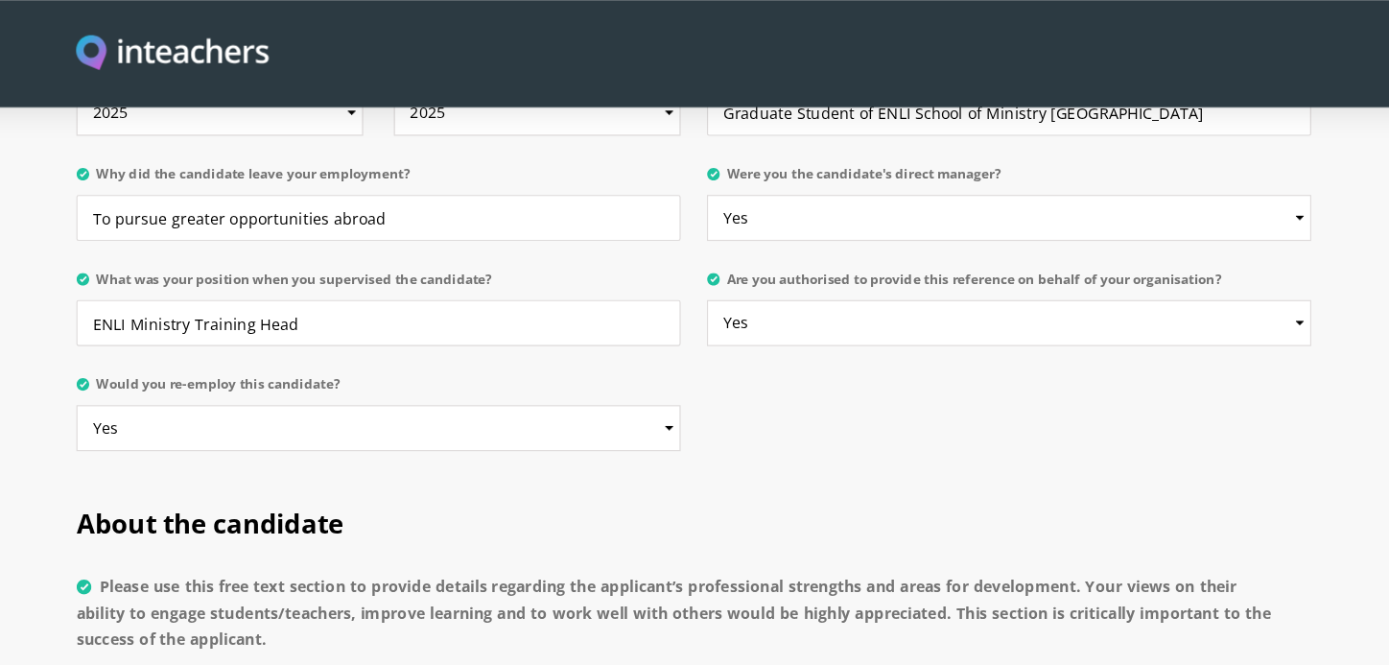
scroll to position [801, 0]
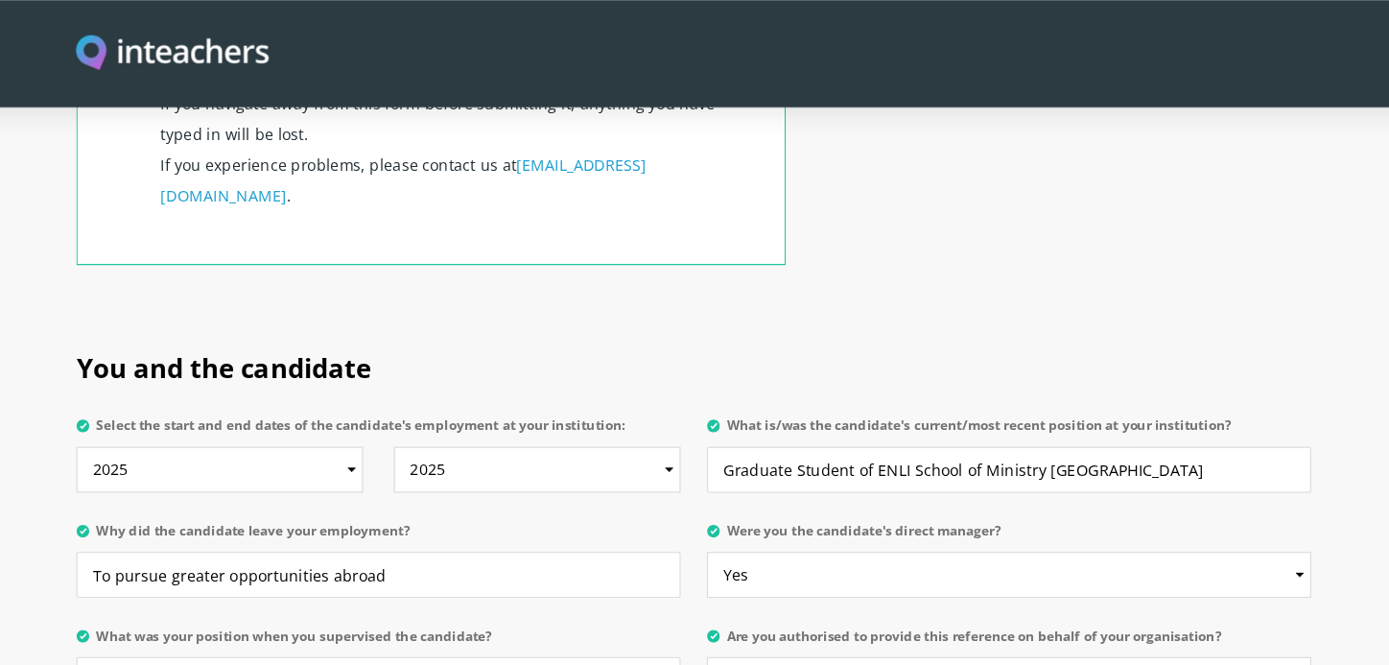
click at [409, 366] on label "Select the start and end dates of the candidate's employment at your institutio…" at bounding box center [417, 378] width 529 height 25
click at [405, 391] on select "From 2025 2024 2023 2022 2021 2020 2019 2018 2017 2016 2015 2014 2013 2012 2011…" at bounding box center [278, 411] width 251 height 40
click at [380, 306] on span "You and the candidate" at bounding box center [282, 322] width 258 height 32
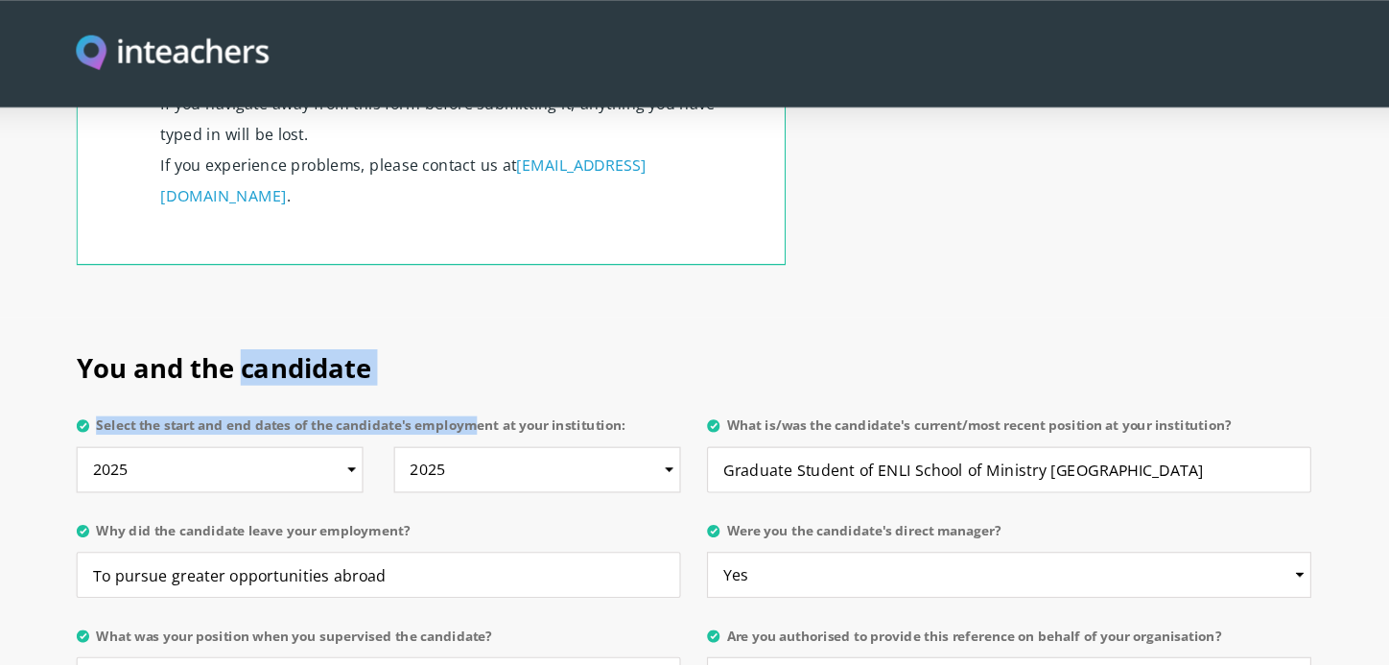
drag, startPoint x: 380, startPoint y: 269, endPoint x: 415, endPoint y: 324, distance: 65.2
click at [415, 324] on div "You and the candidate Select the start and end dates of the candidate's employm…" at bounding box center [694, 456] width 1082 height 357
click at [410, 306] on span "You and the candidate" at bounding box center [282, 322] width 258 height 32
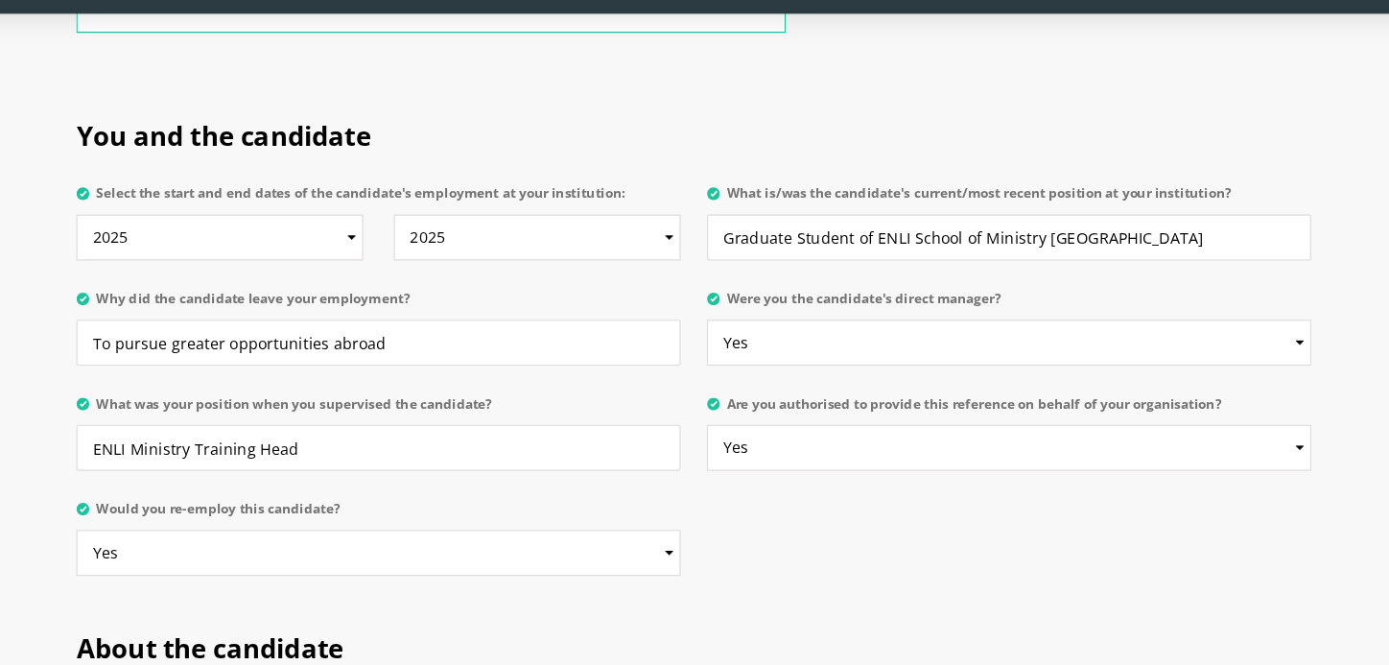
scroll to position [942, 0]
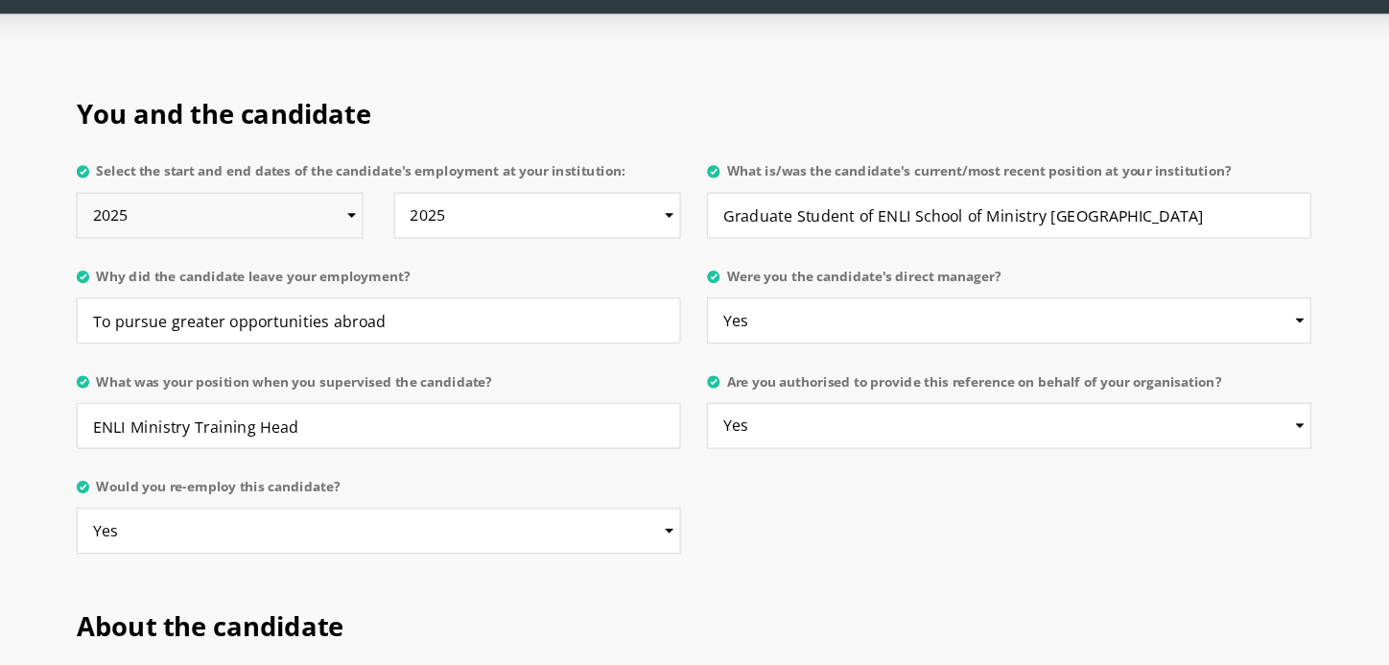
click at [394, 250] on select "From 2025 2024 2023 2022 2021 2020 2019 2018 2017 2016 2015 2014 2013 2012 2011…" at bounding box center [278, 270] width 251 height 40
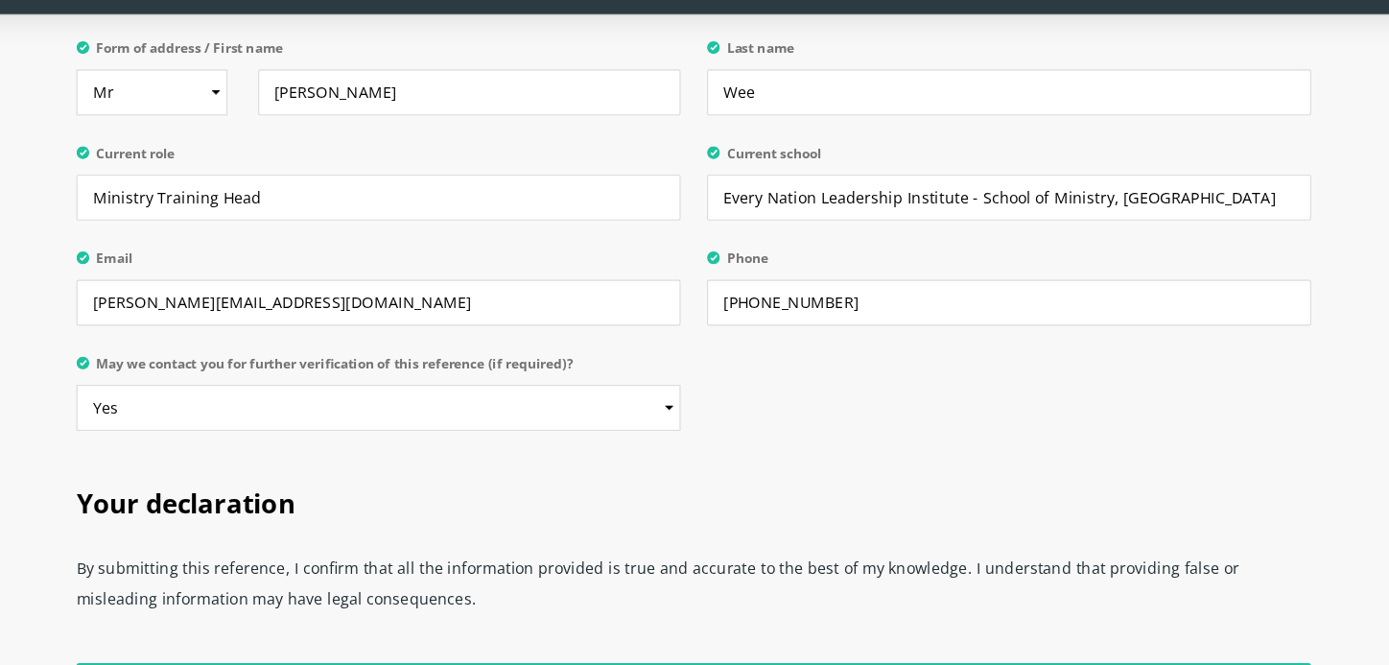
scroll to position [4602, 0]
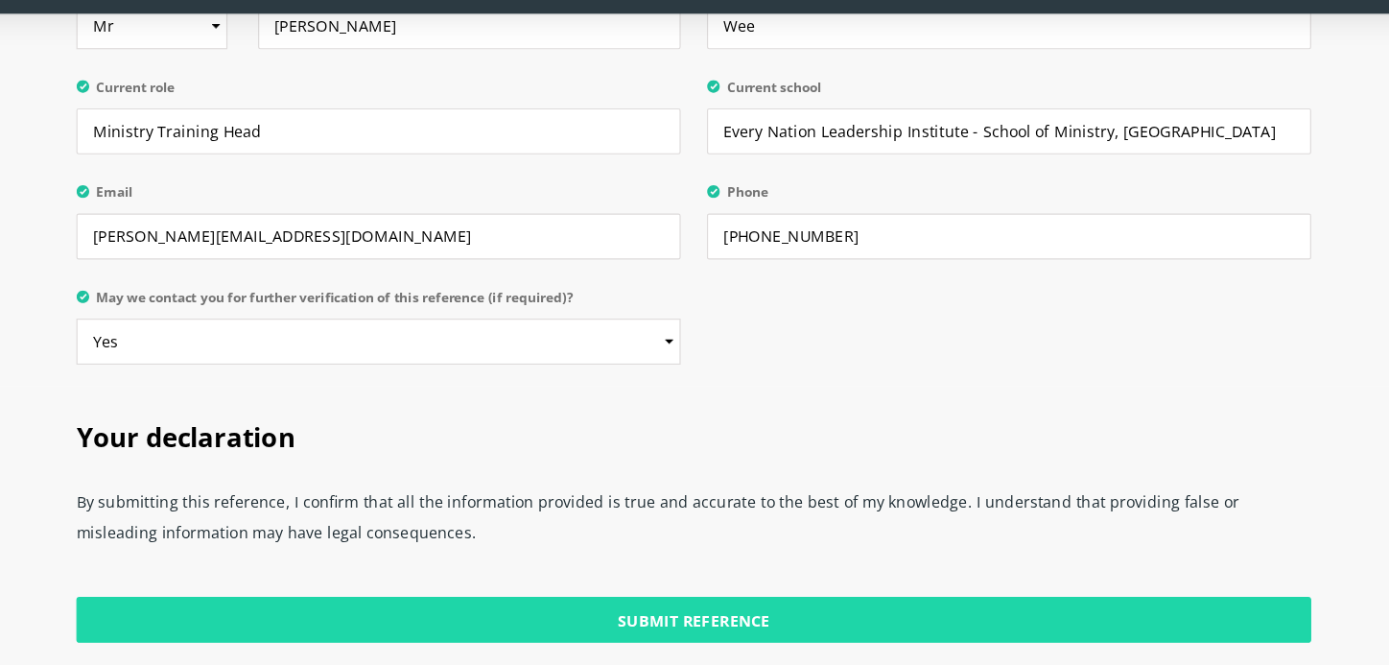
click at [541, 604] on input "Submit Reference" at bounding box center [694, 624] width 1082 height 40
